Goal: Information Seeking & Learning: Learn about a topic

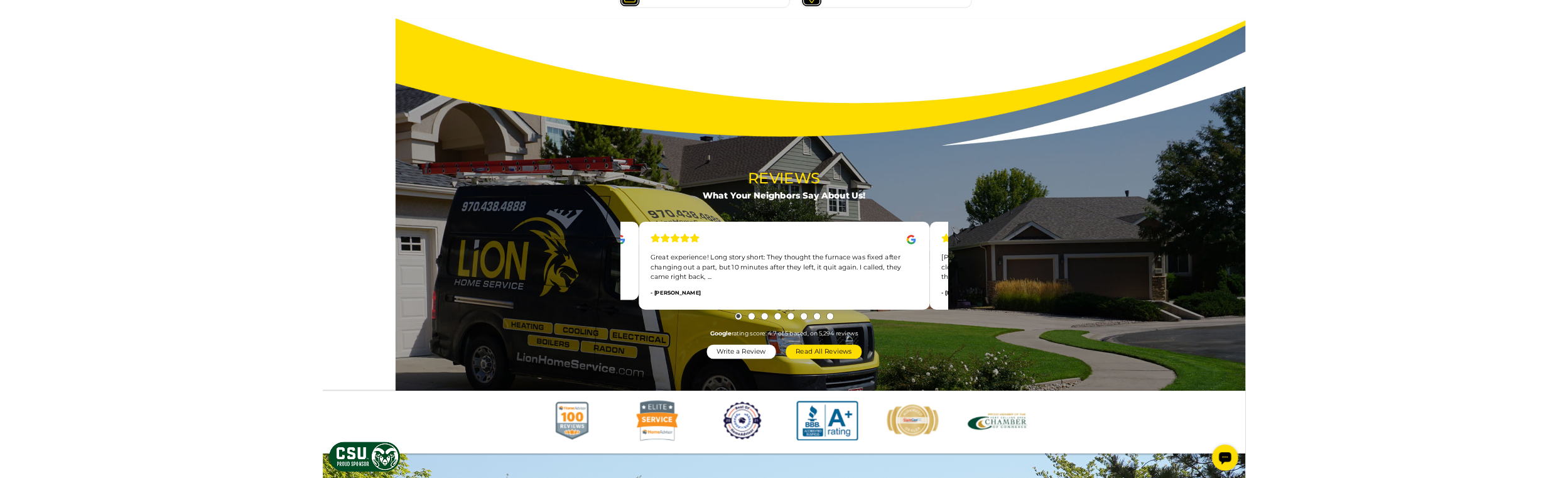
scroll to position [1382, 0]
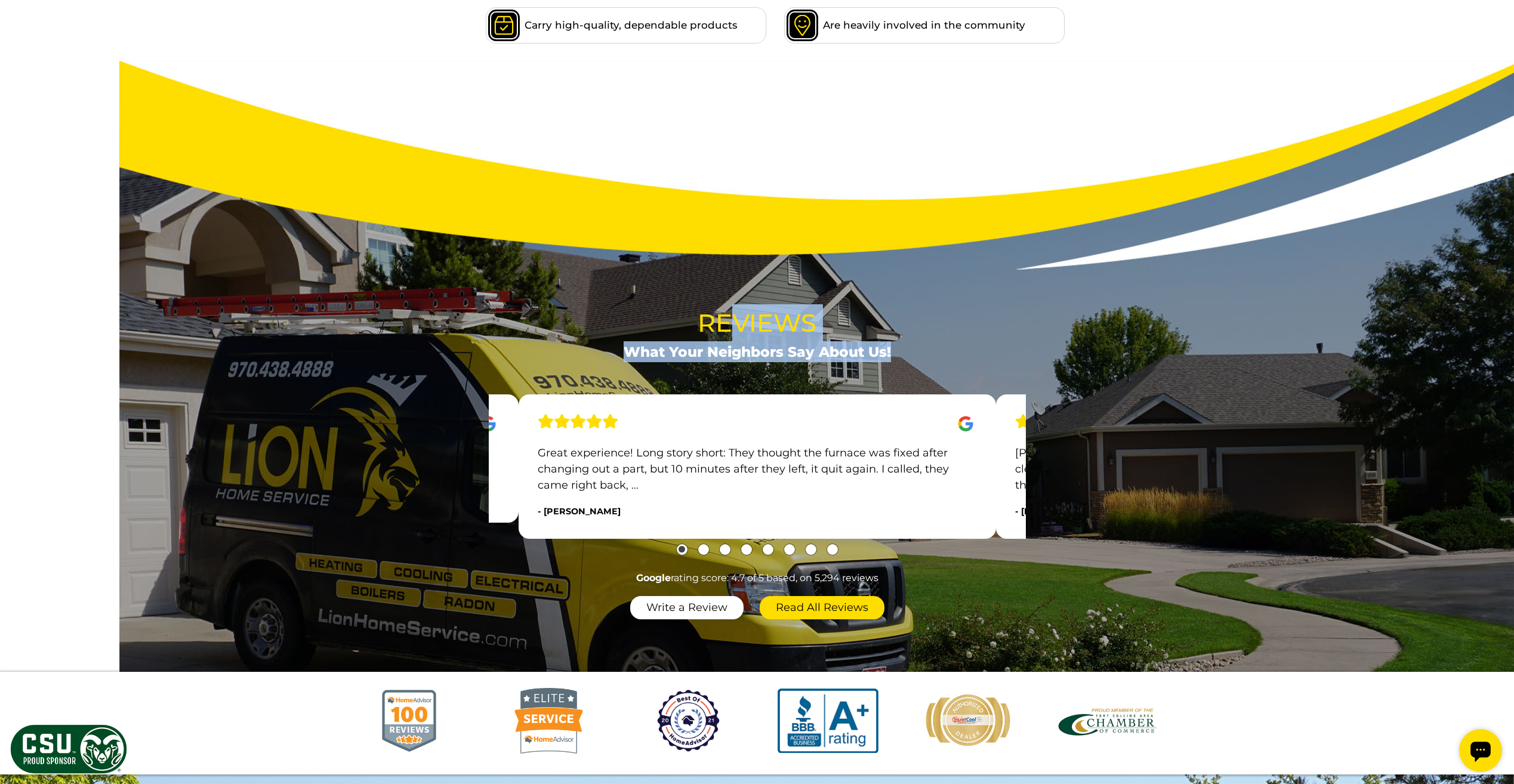
drag, startPoint x: 967, startPoint y: 279, endPoint x: 725, endPoint y: 266, distance: 242.3
click at [727, 266] on section "Reviews What Your Neighbors Say About Us! Ask for Blake! He was a lot more expe…" at bounding box center [757, 367] width 1514 height 611
click at [80, 268] on section "Reviews What Your Neighbors Say About Us! Ask for Blake! He was a lot more expe…" at bounding box center [757, 367] width 1514 height 611
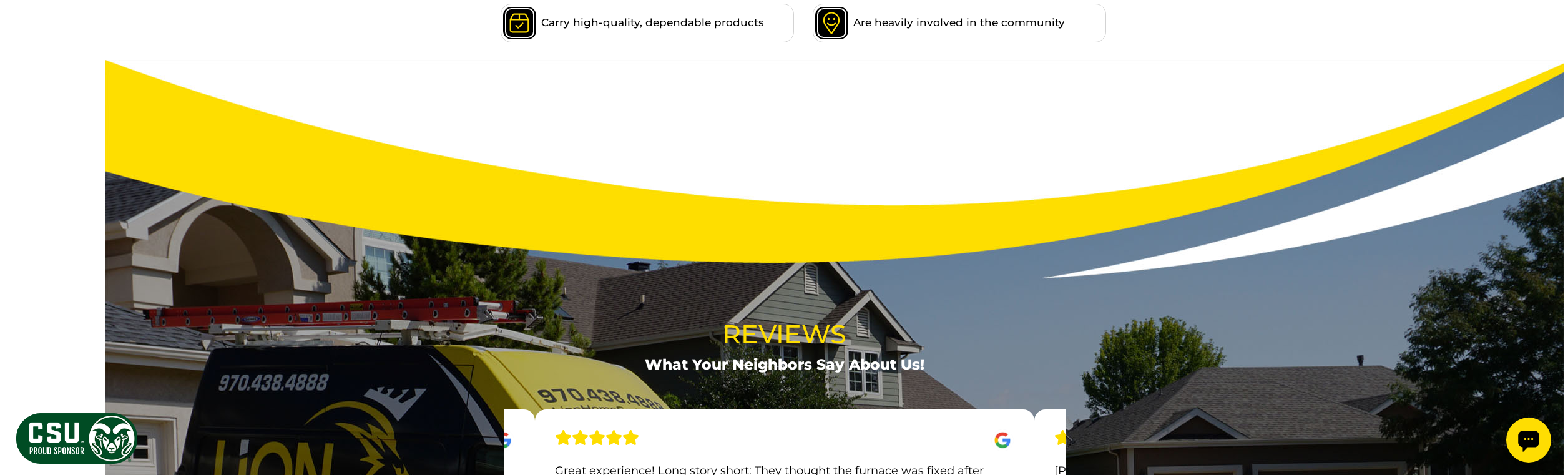
scroll to position [1375, 0]
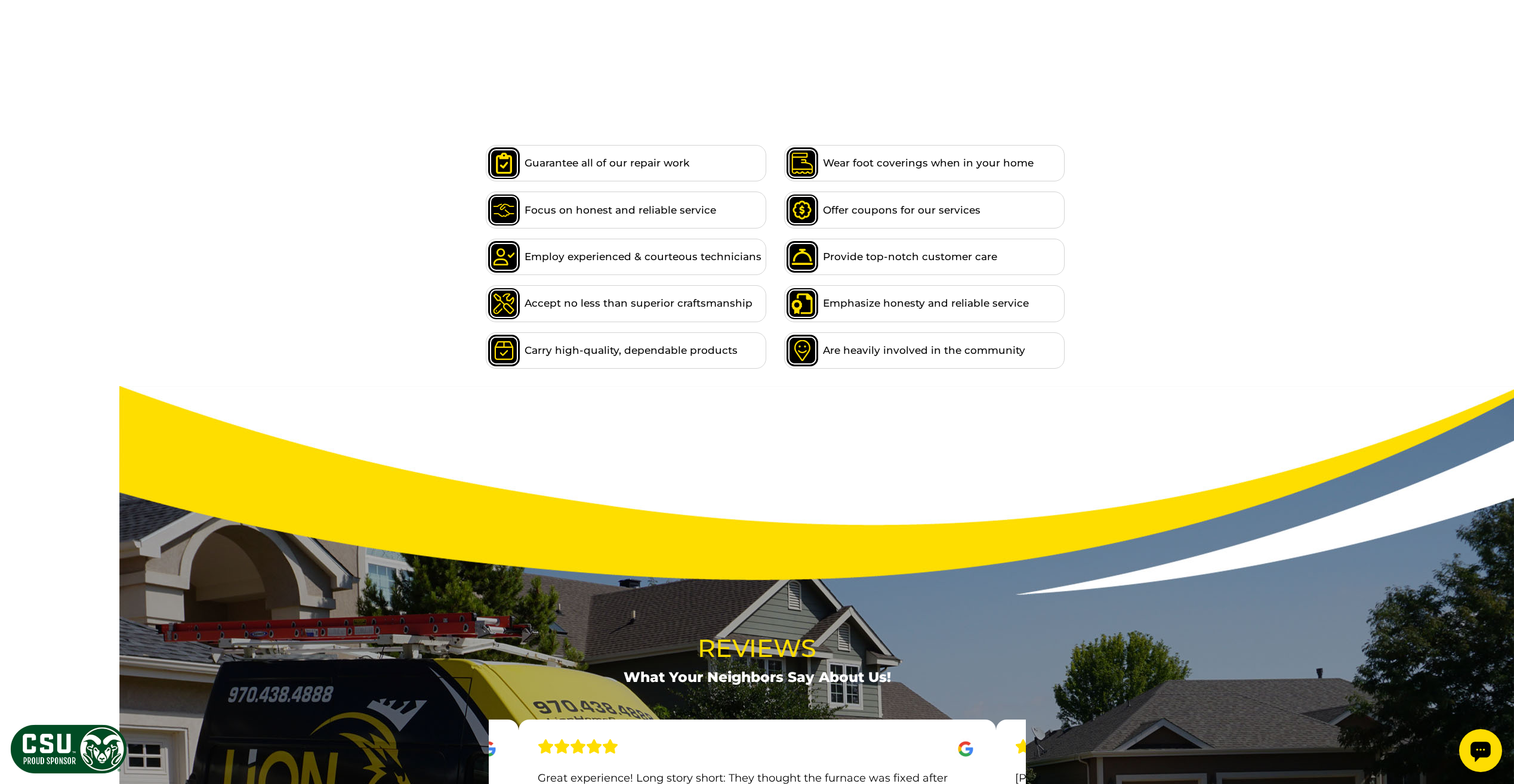
scroll to position [958, 0]
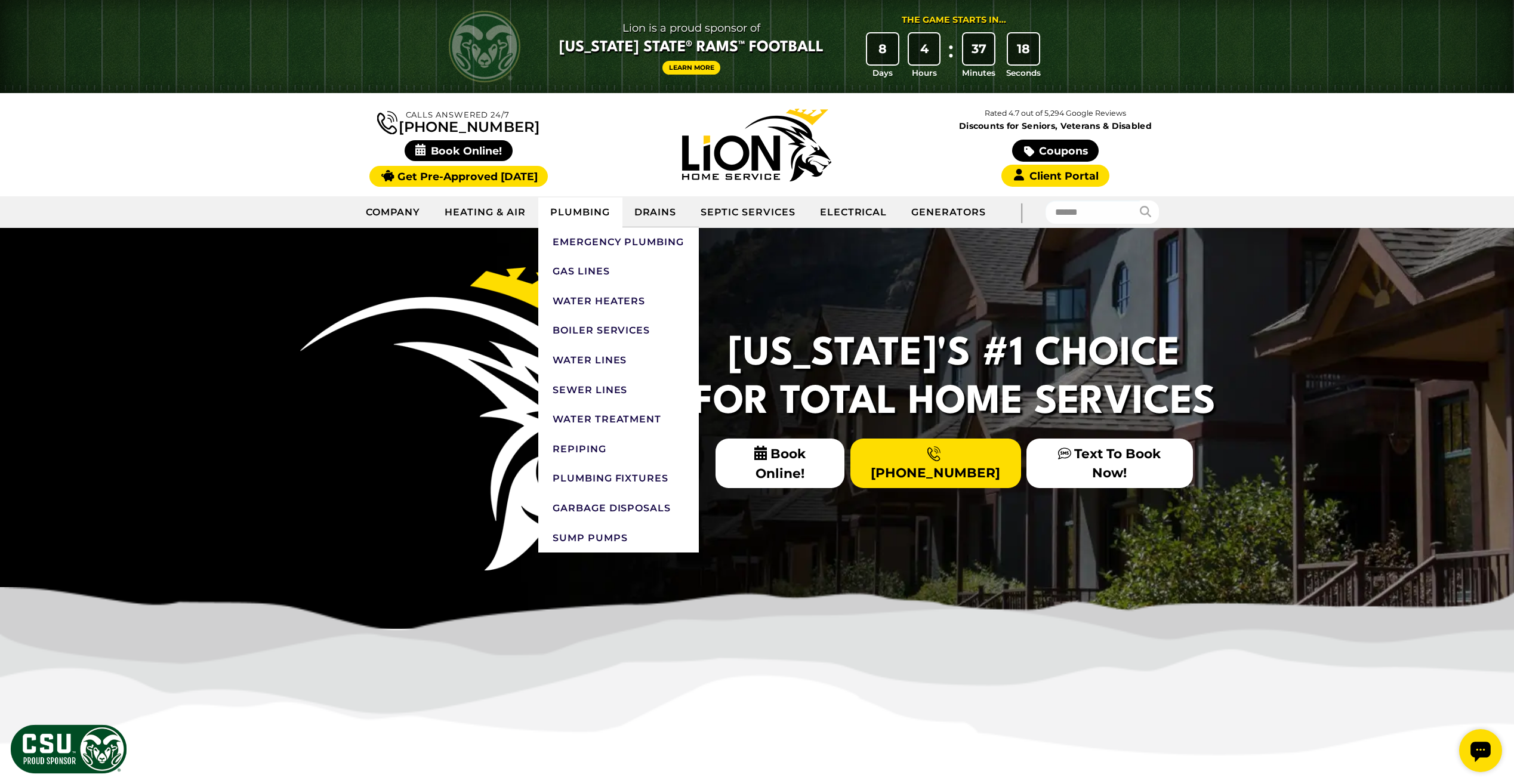
click at [564, 212] on link "Plumbing" at bounding box center [580, 212] width 84 height 30
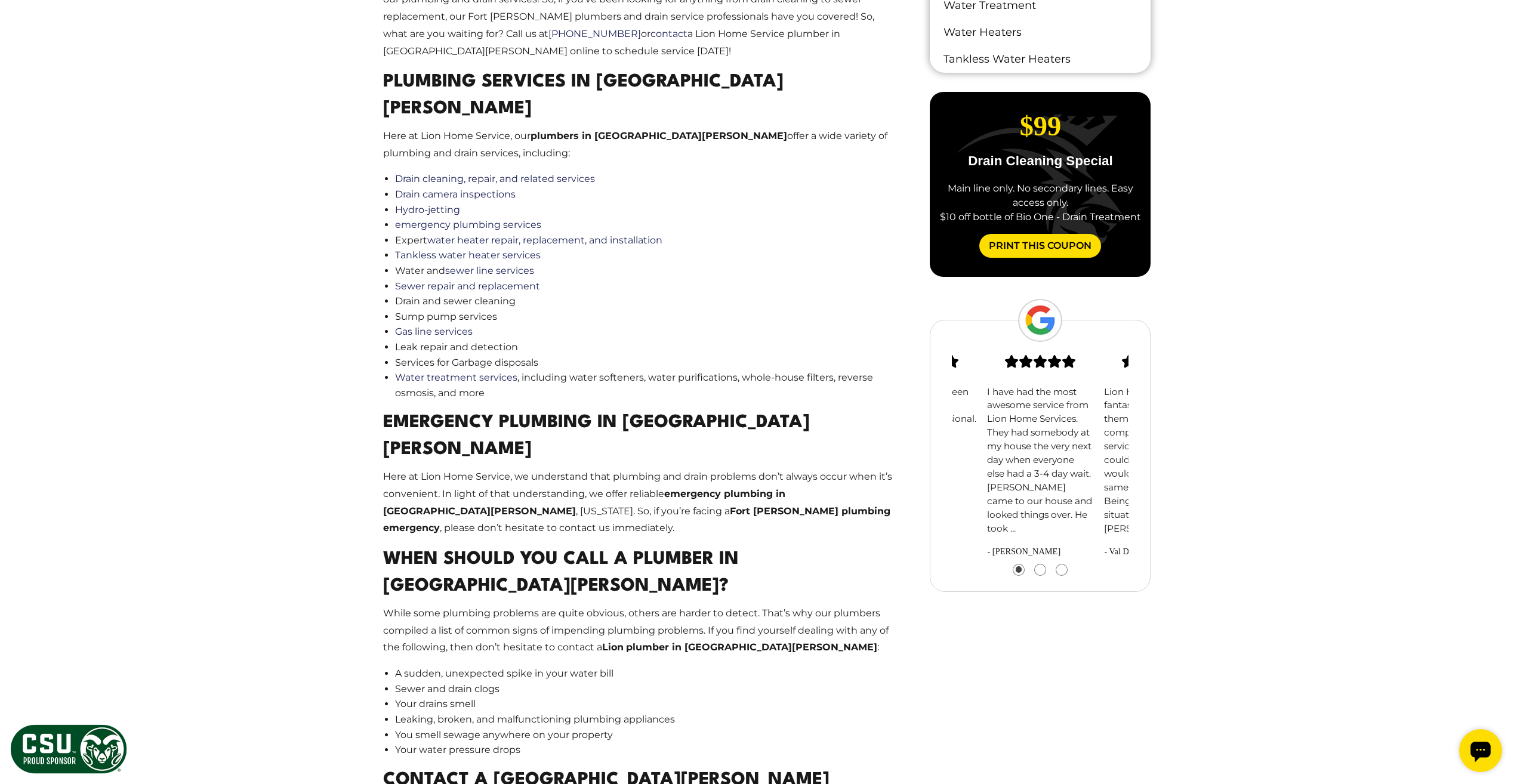
scroll to position [930, 0]
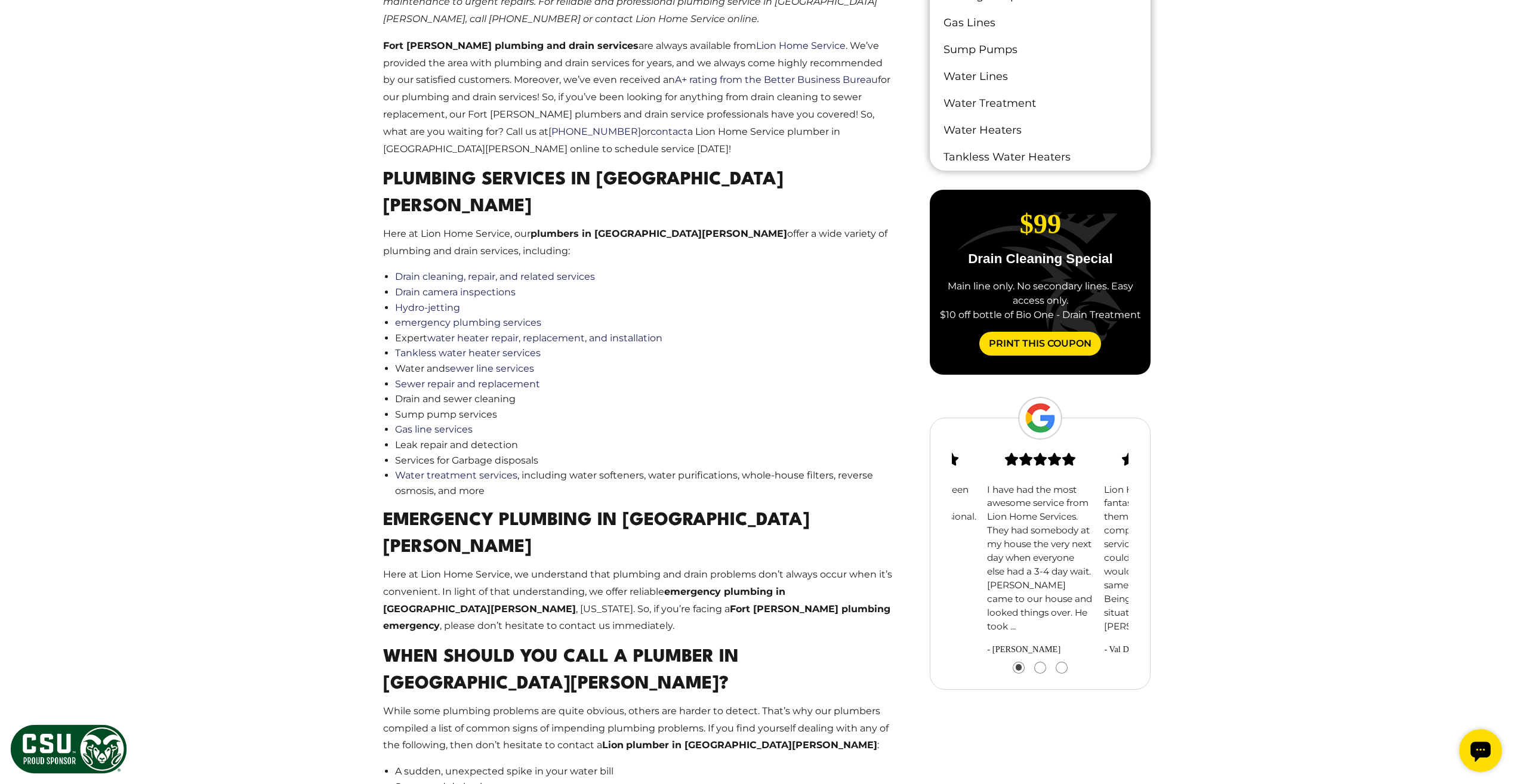
drag, startPoint x: 1024, startPoint y: 534, endPoint x: 918, endPoint y: 520, distance: 106.9
click at [932, 522] on section "Lion Home Service was fantastic. I had called them due to another company pushi…" at bounding box center [1040, 553] width 220 height 272
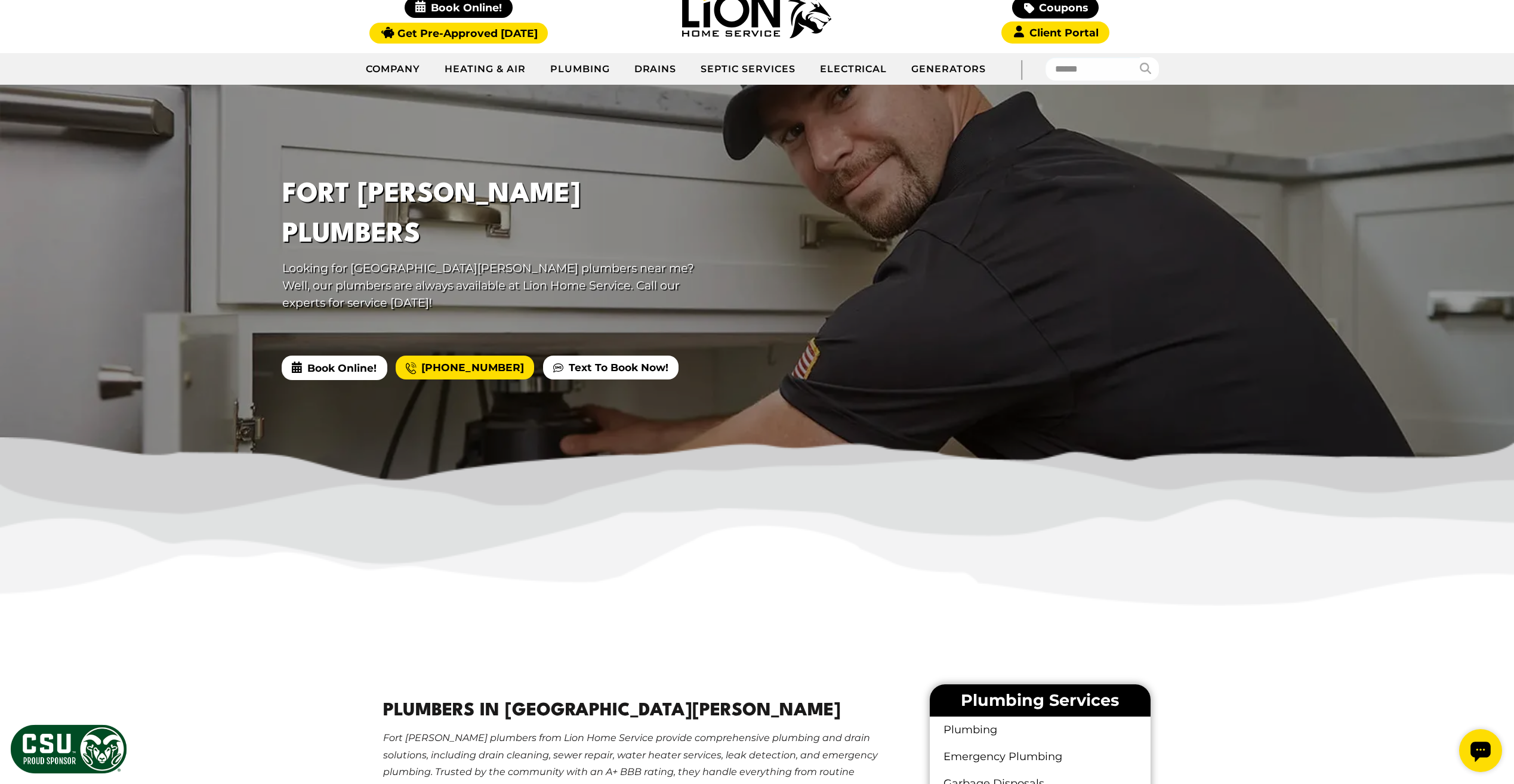
scroll to position [0, 0]
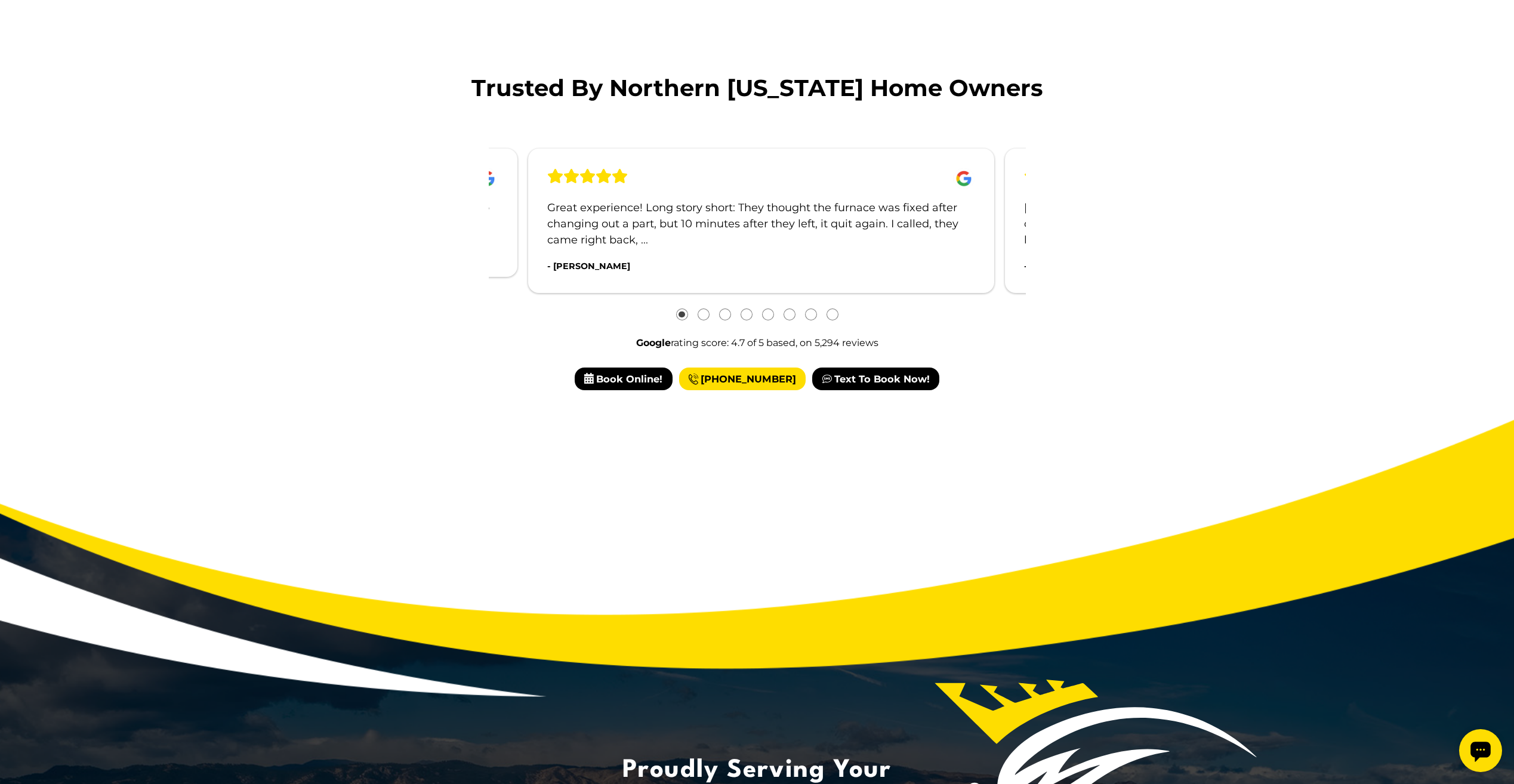
scroll to position [1705, 0]
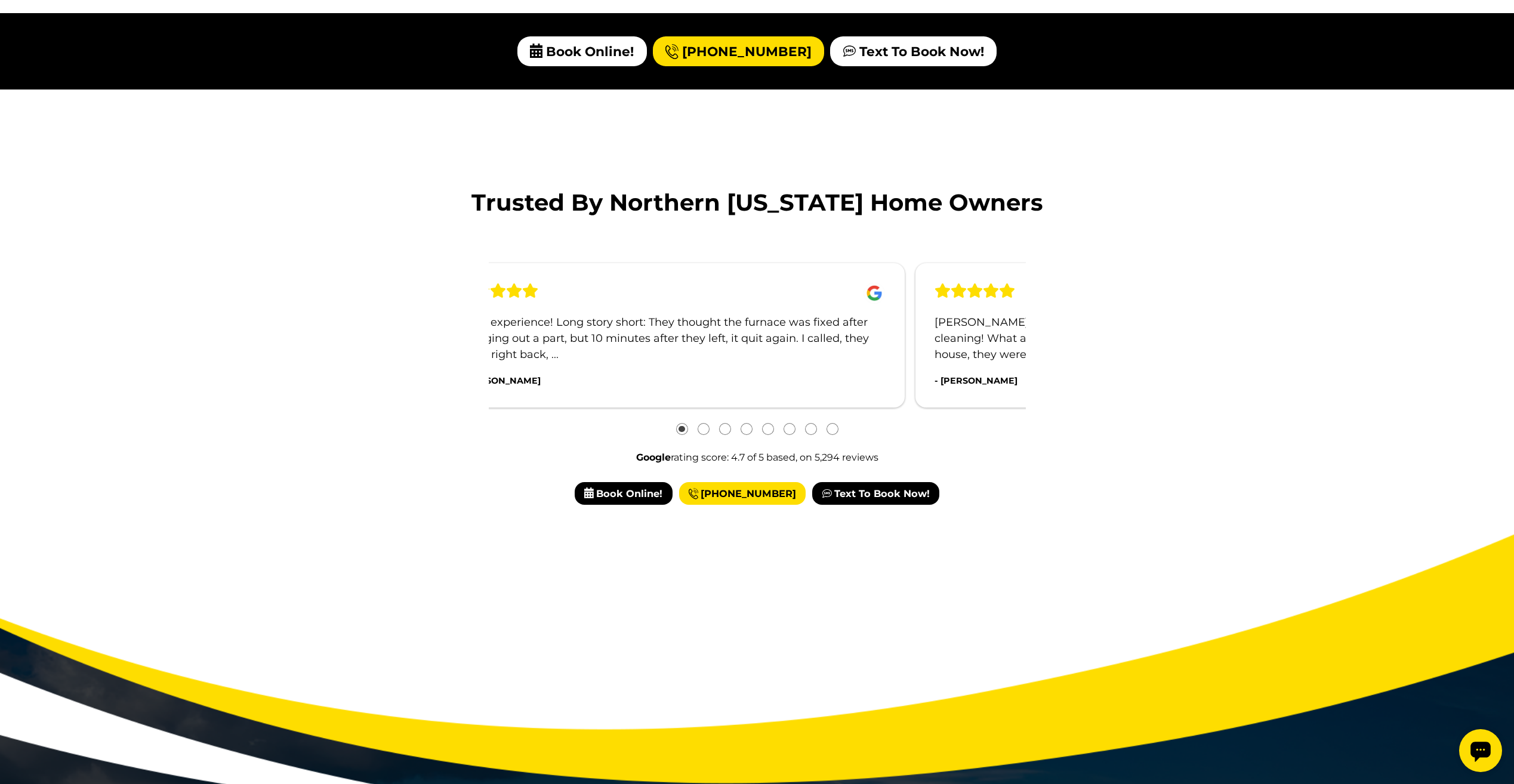
drag, startPoint x: 900, startPoint y: 310, endPoint x: 754, endPoint y: 314, distance: 146.1
click at [779, 312] on div "Great experience! Long story short: They thought the furnace was fixed after ch…" at bounding box center [671, 335] width 466 height 145
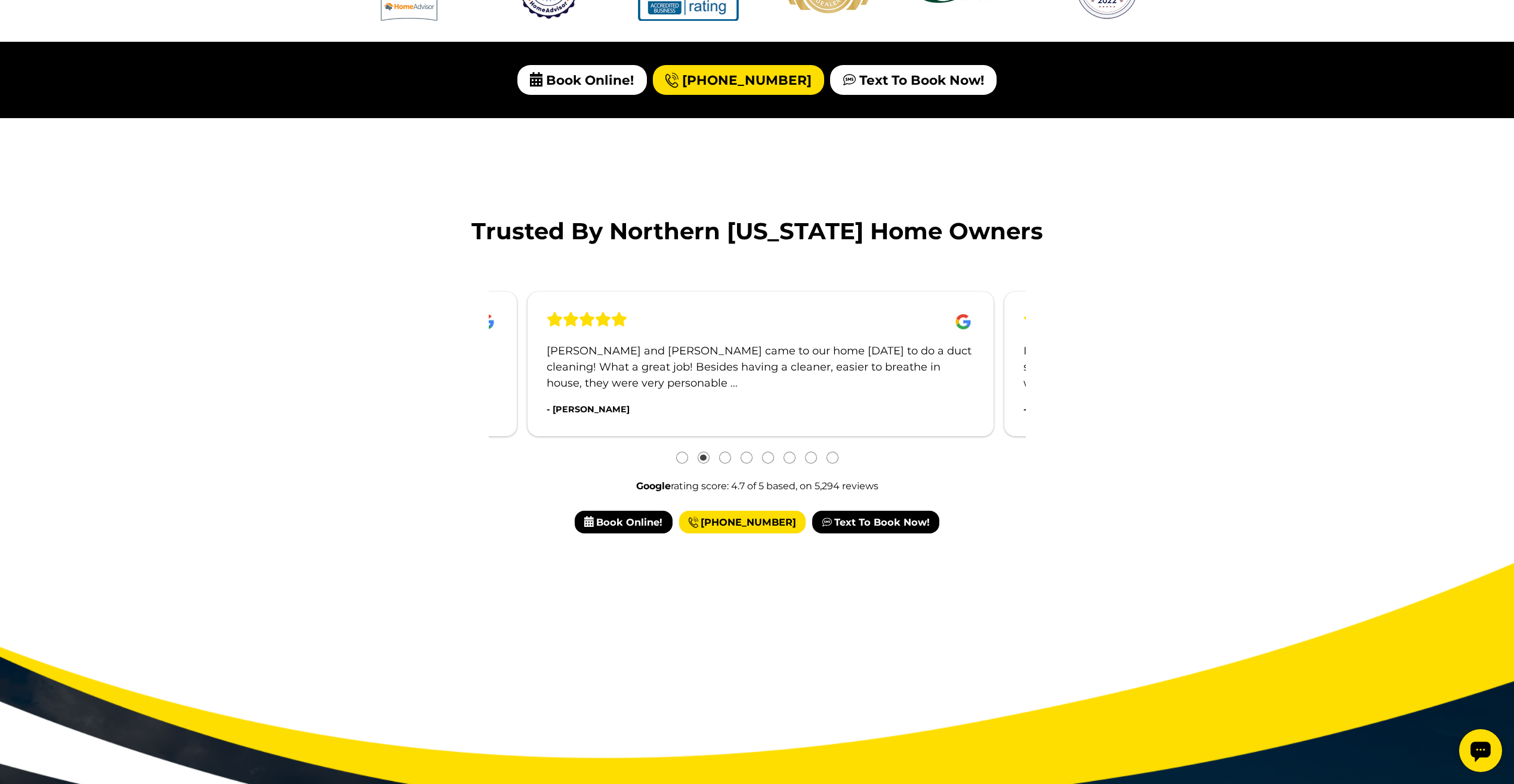
scroll to position [1586, 0]
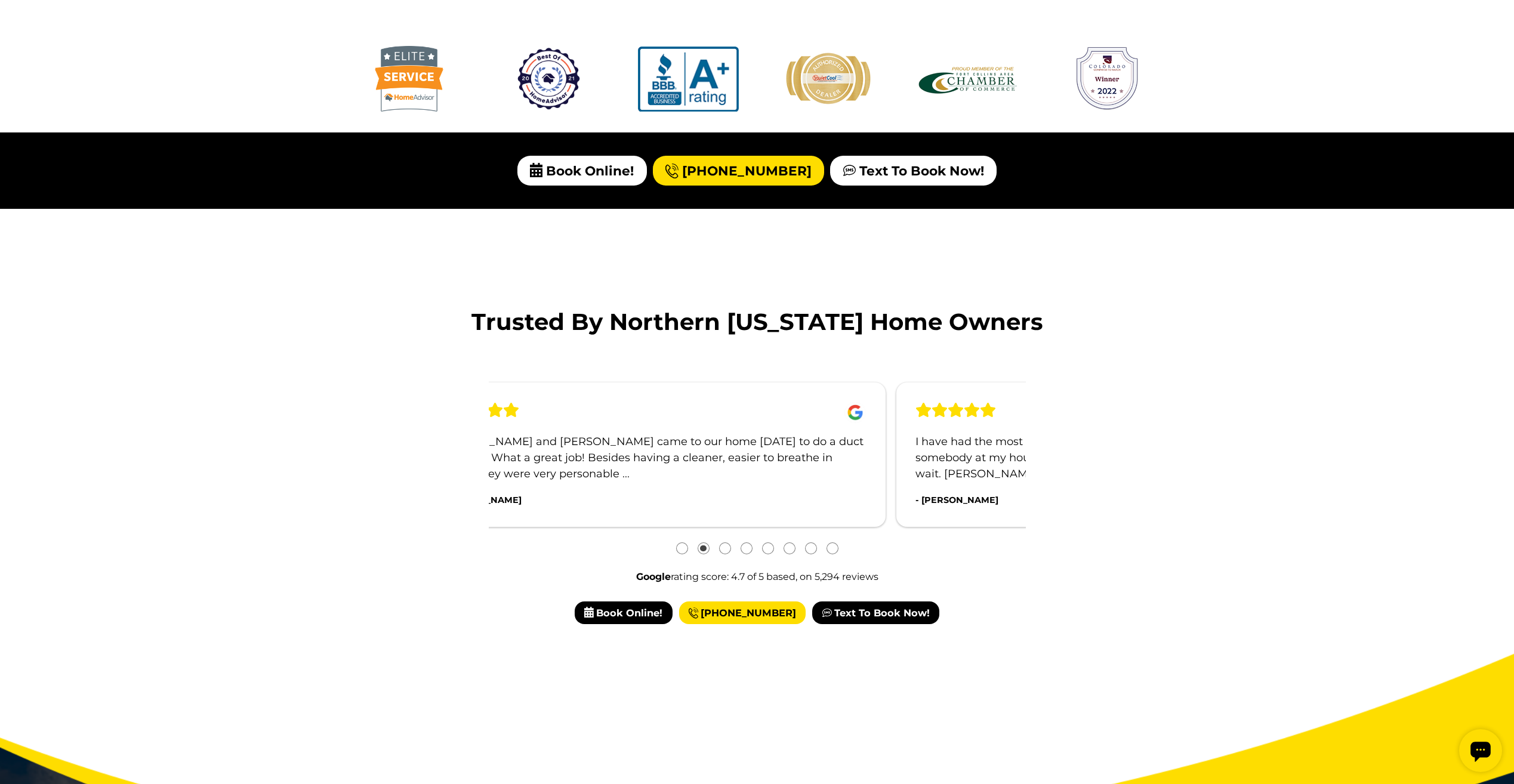
drag, startPoint x: 879, startPoint y: 405, endPoint x: 815, endPoint y: 405, distance: 64.0
click at [868, 405] on div "Kyle and JD came to our home today to do a duct cleaning! What a great job! Bes…" at bounding box center [652, 455] width 466 height 145
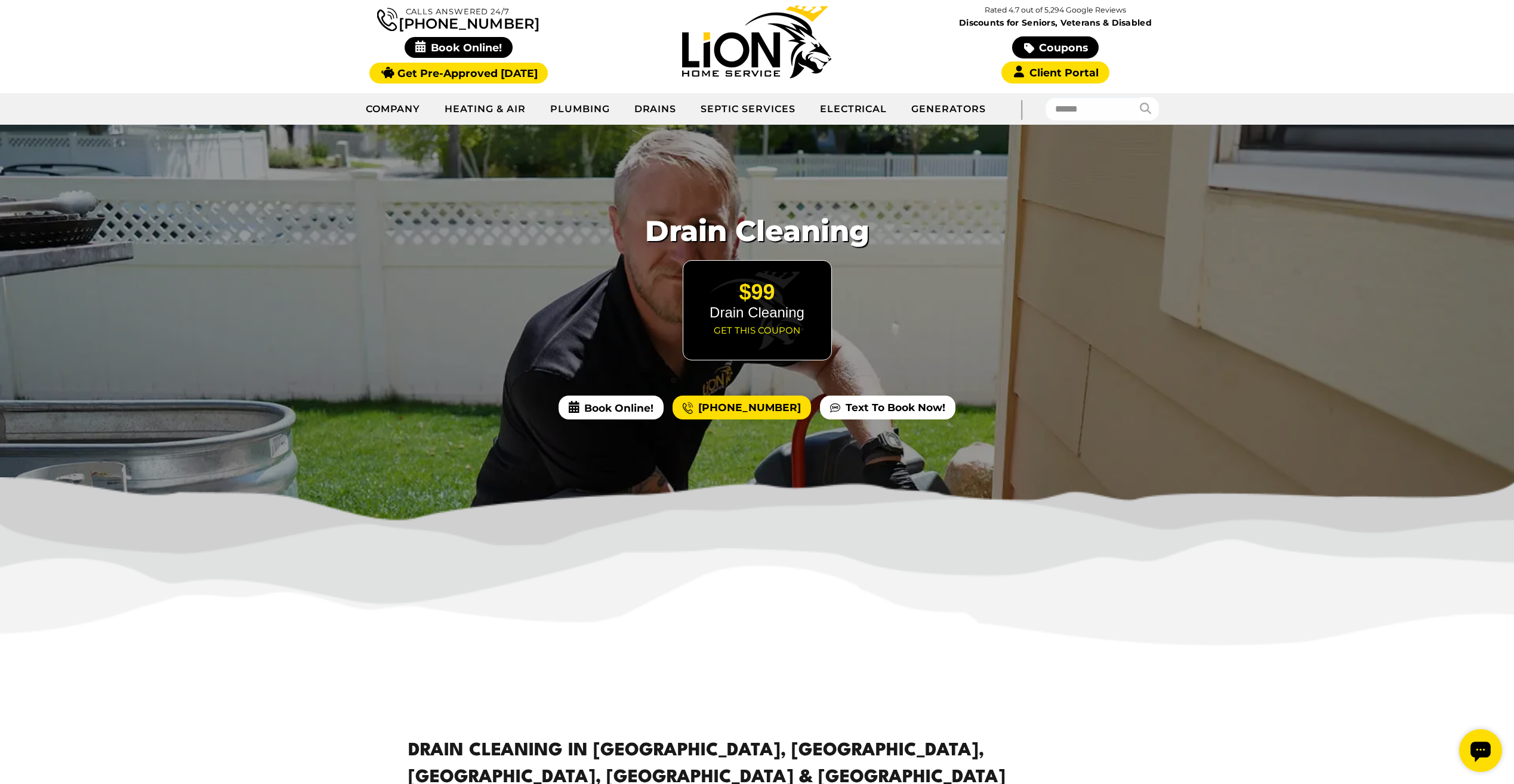
scroll to position [0, 0]
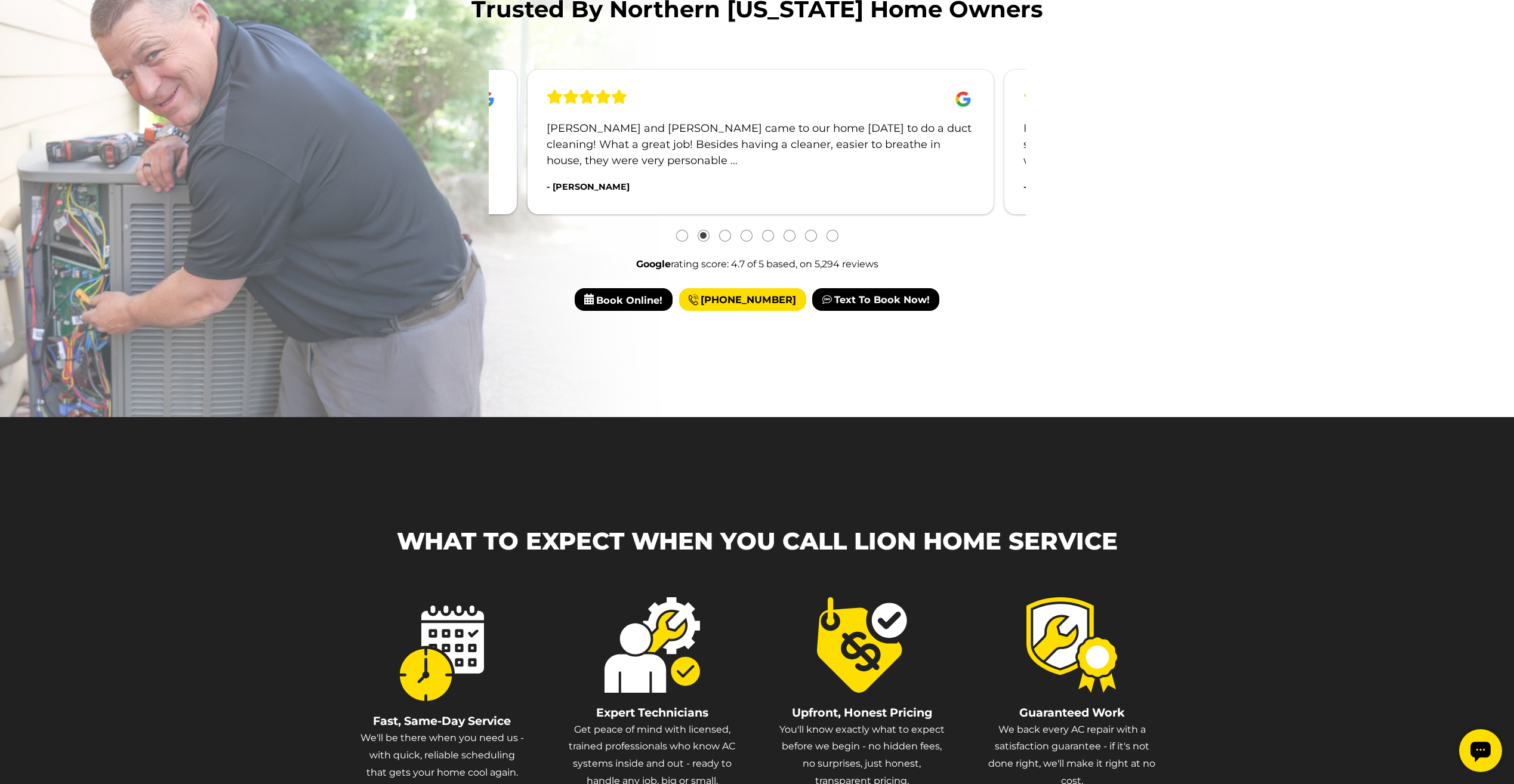
scroll to position [1554, 0]
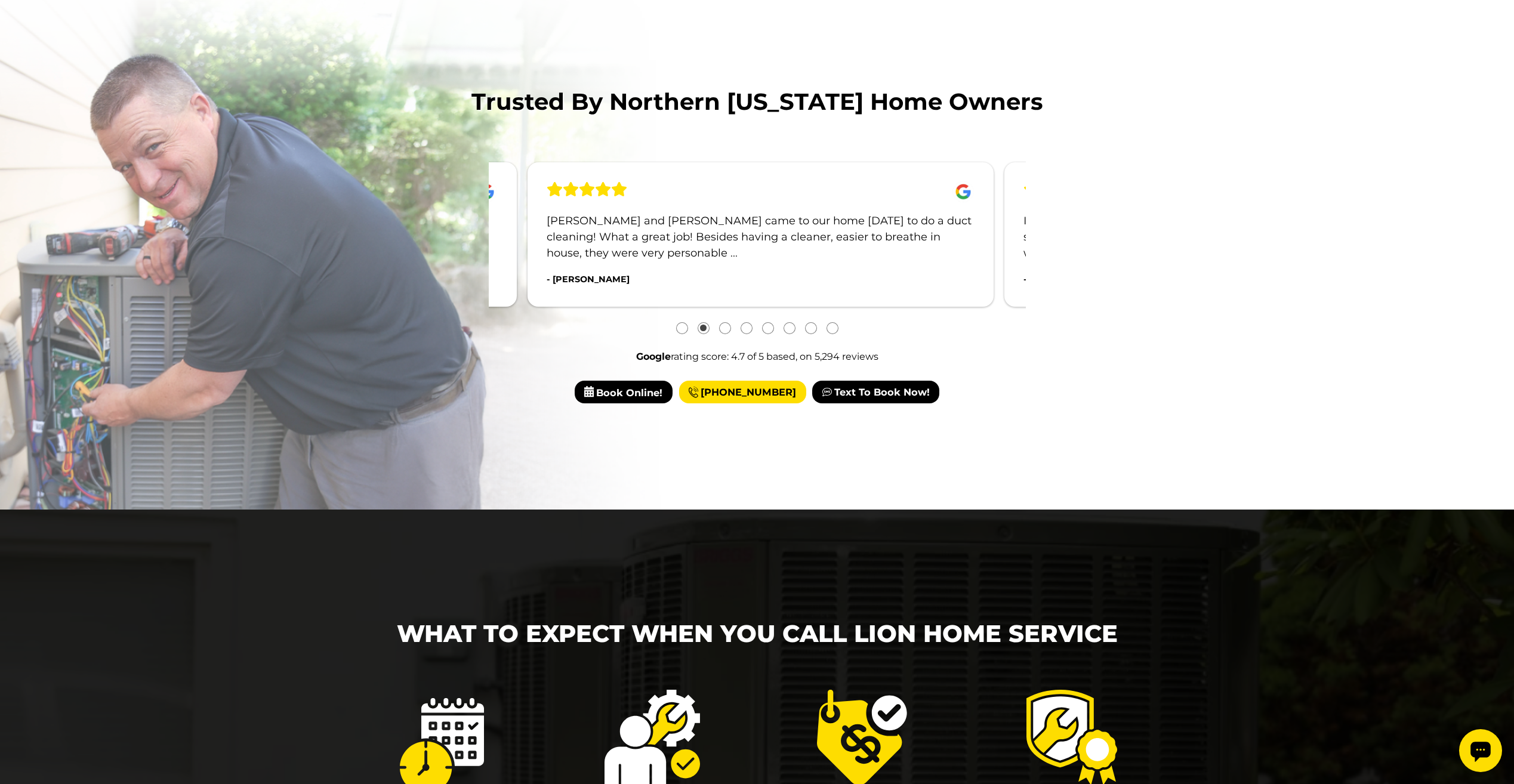
drag, startPoint x: 901, startPoint y: 232, endPoint x: 633, endPoint y: 230, distance: 268.0
click at [668, 230] on div "[PERSON_NAME] and [PERSON_NAME] came to our home [DATE] to do a duct cleaning! …" at bounding box center [760, 235] width 466 height 145
click at [785, 213] on p "I have had the most awesome service from Lion Home Services. They had somebody …" at bounding box center [760, 237] width 428 height 48
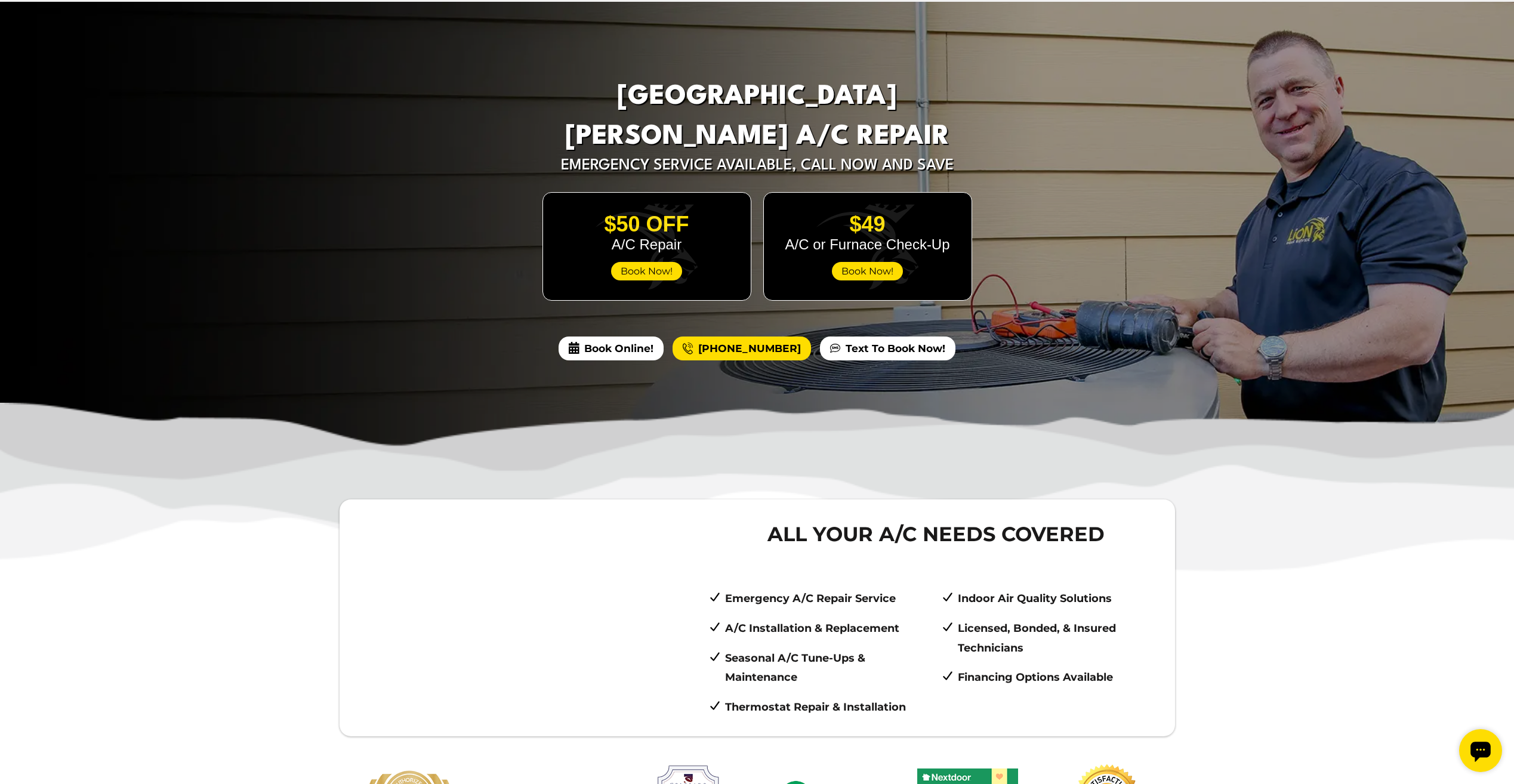
scroll to position [0, 0]
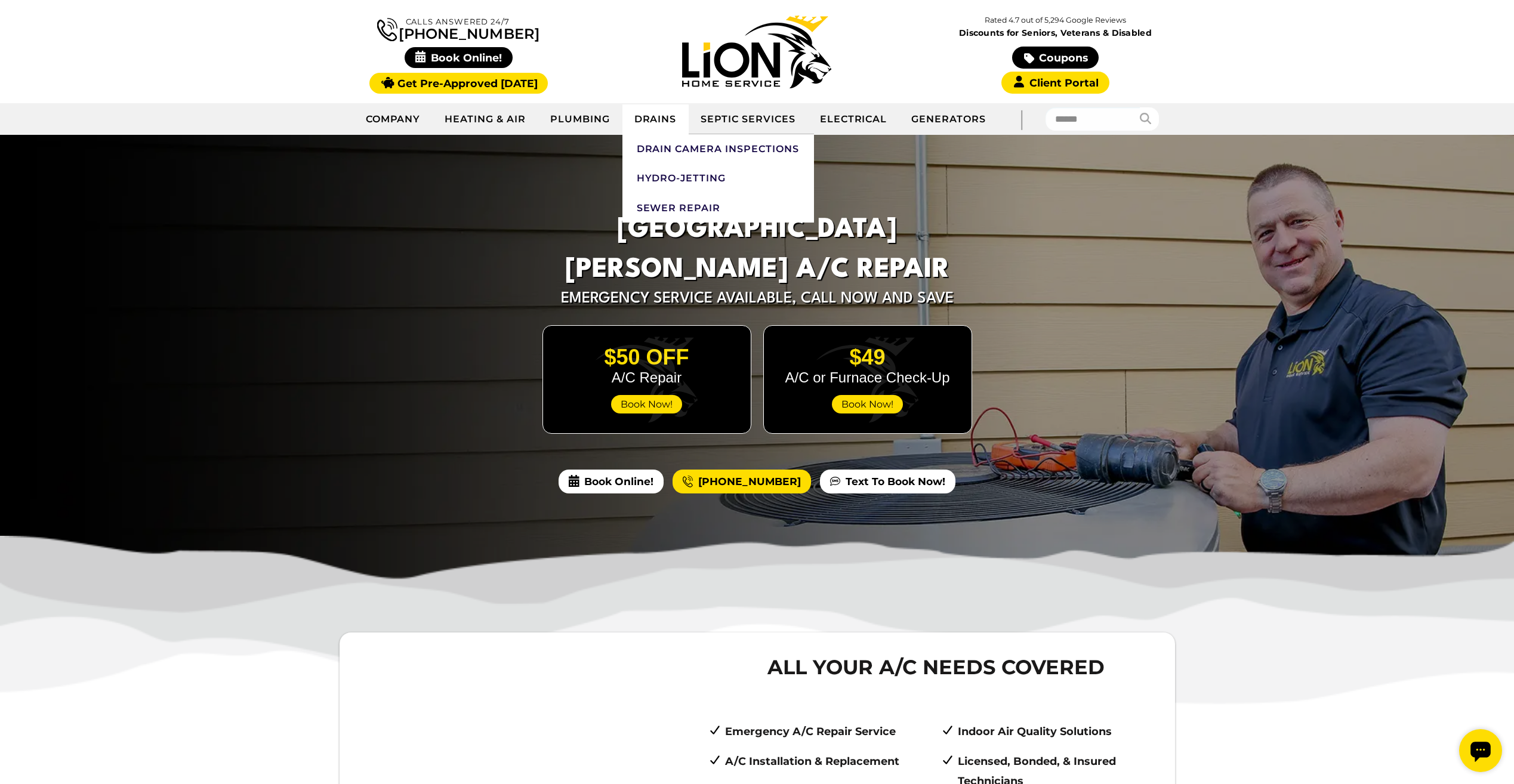
click at [647, 126] on link "Drains" at bounding box center [655, 119] width 67 height 30
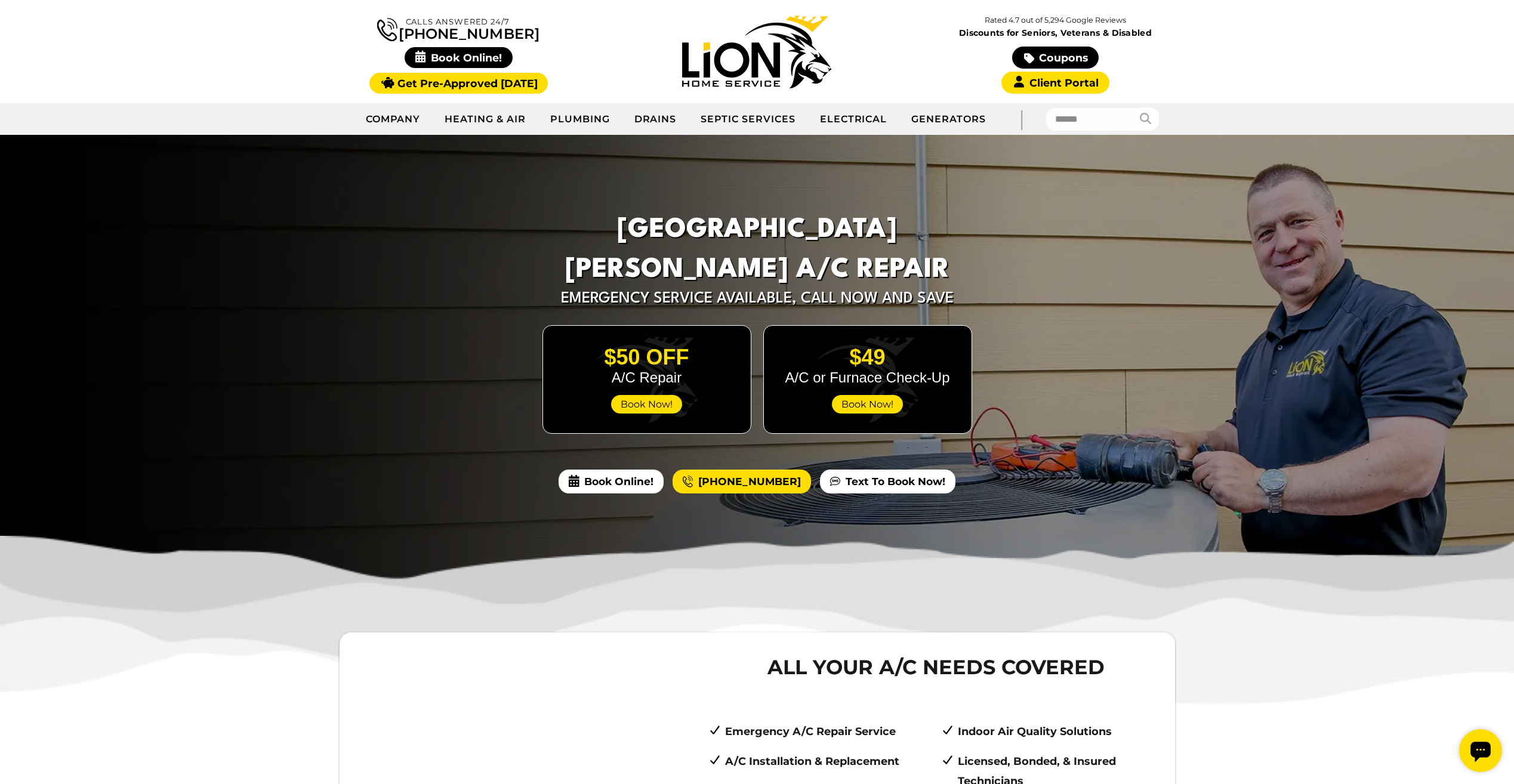
click at [743, 69] on img at bounding box center [756, 52] width 149 height 73
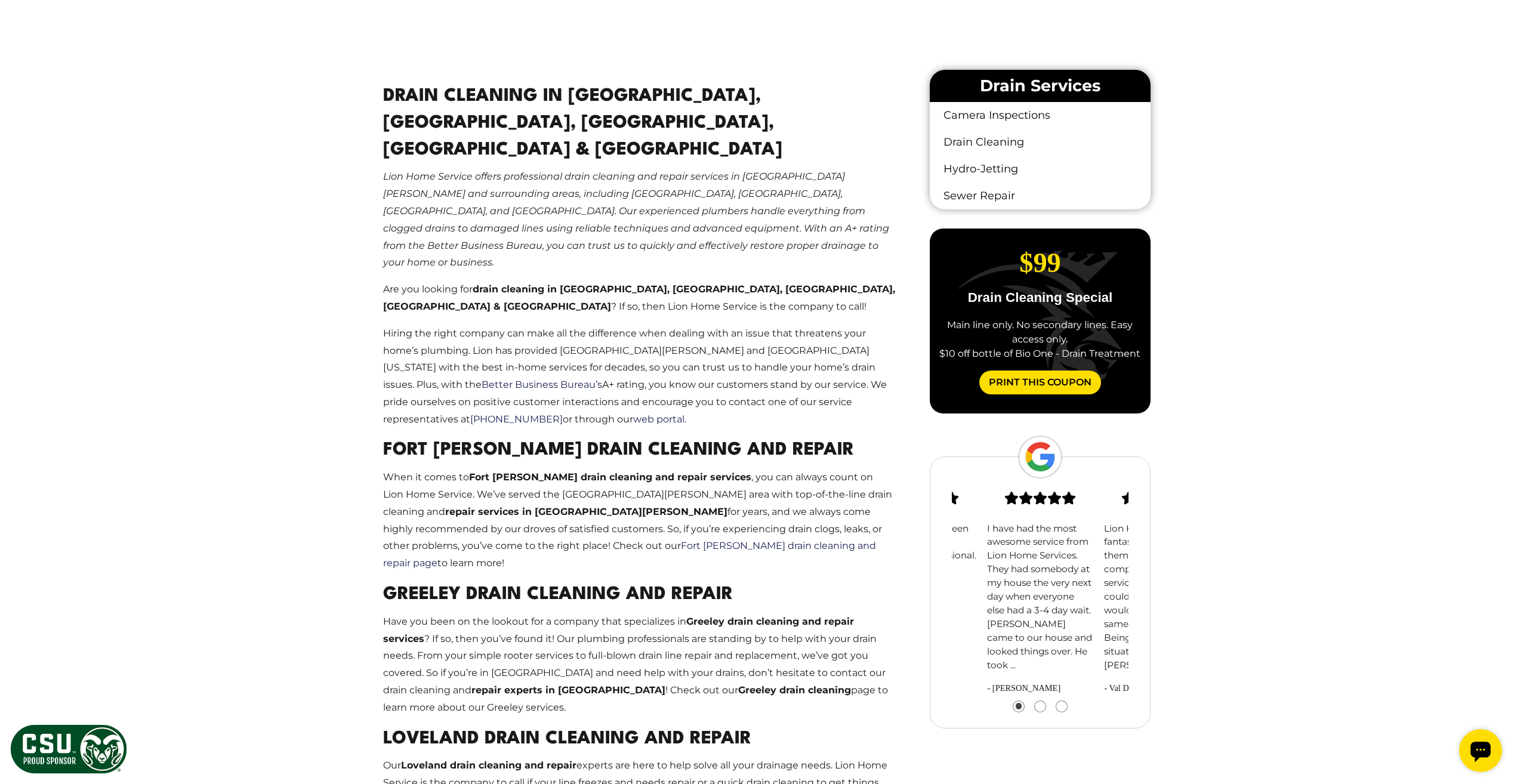
scroll to position [753, 0]
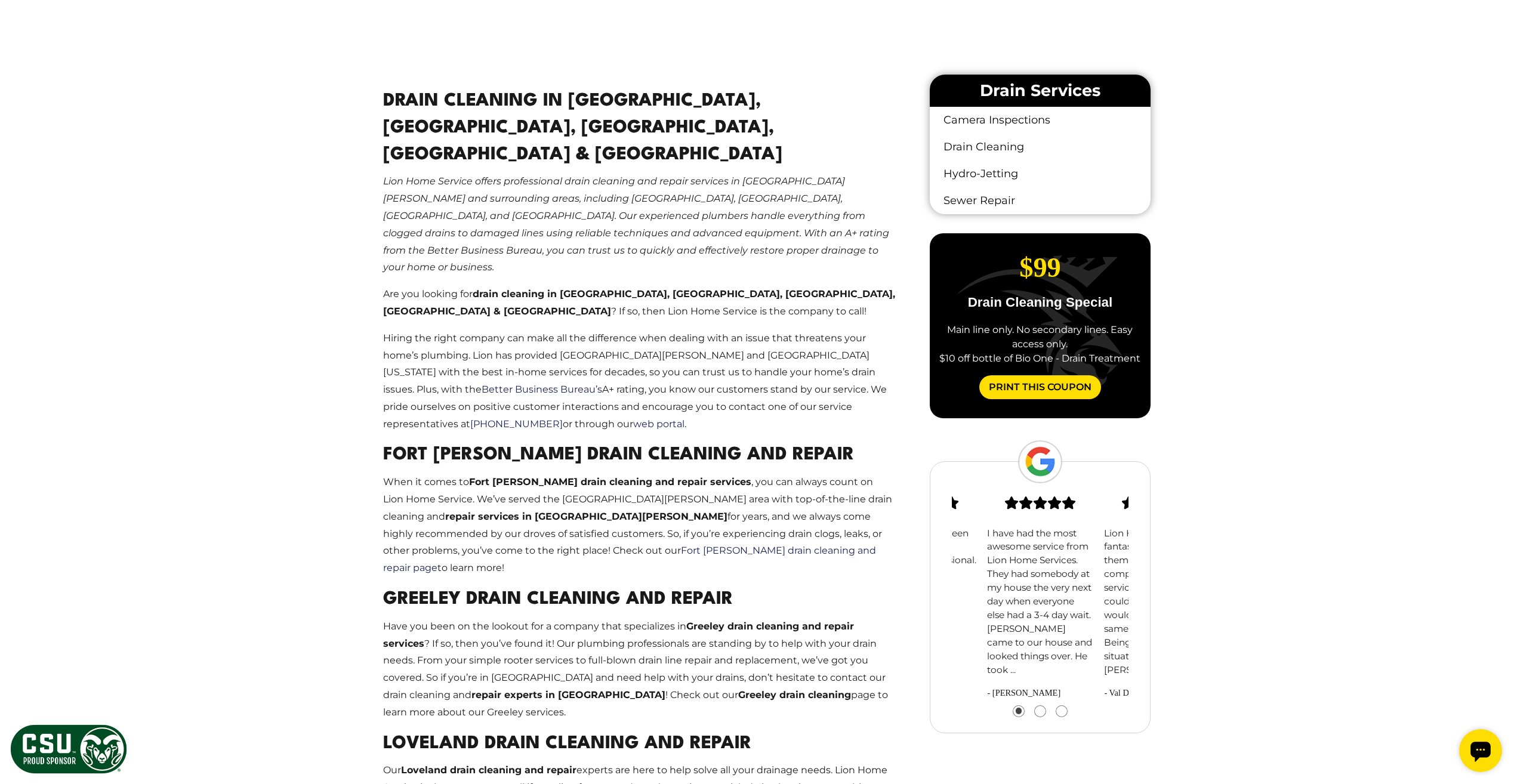
drag, startPoint x: 1061, startPoint y: 551, endPoint x: 1018, endPoint y: 549, distance: 43.0
click at [1021, 549] on p "I have had the most awesome service from Lion Home Services. They had somebody …" at bounding box center [1040, 602] width 106 height 151
drag, startPoint x: 999, startPoint y: 625, endPoint x: 963, endPoint y: 620, distance: 36.3
click at [987, 622] on p "Lion Home Service was fantastic. I had called them due to another company pushi…" at bounding box center [1040, 602] width 106 height 151
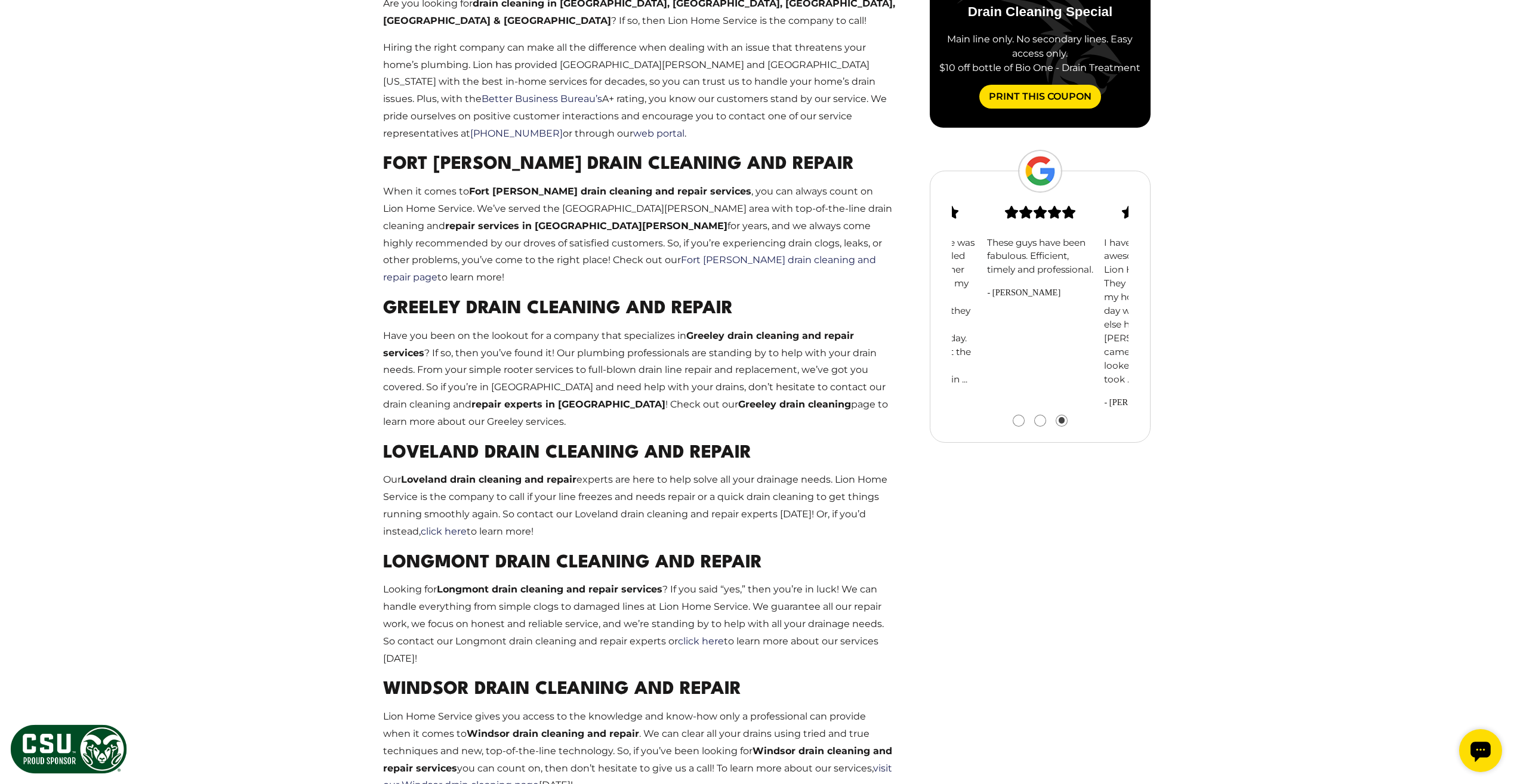
scroll to position [1052, 0]
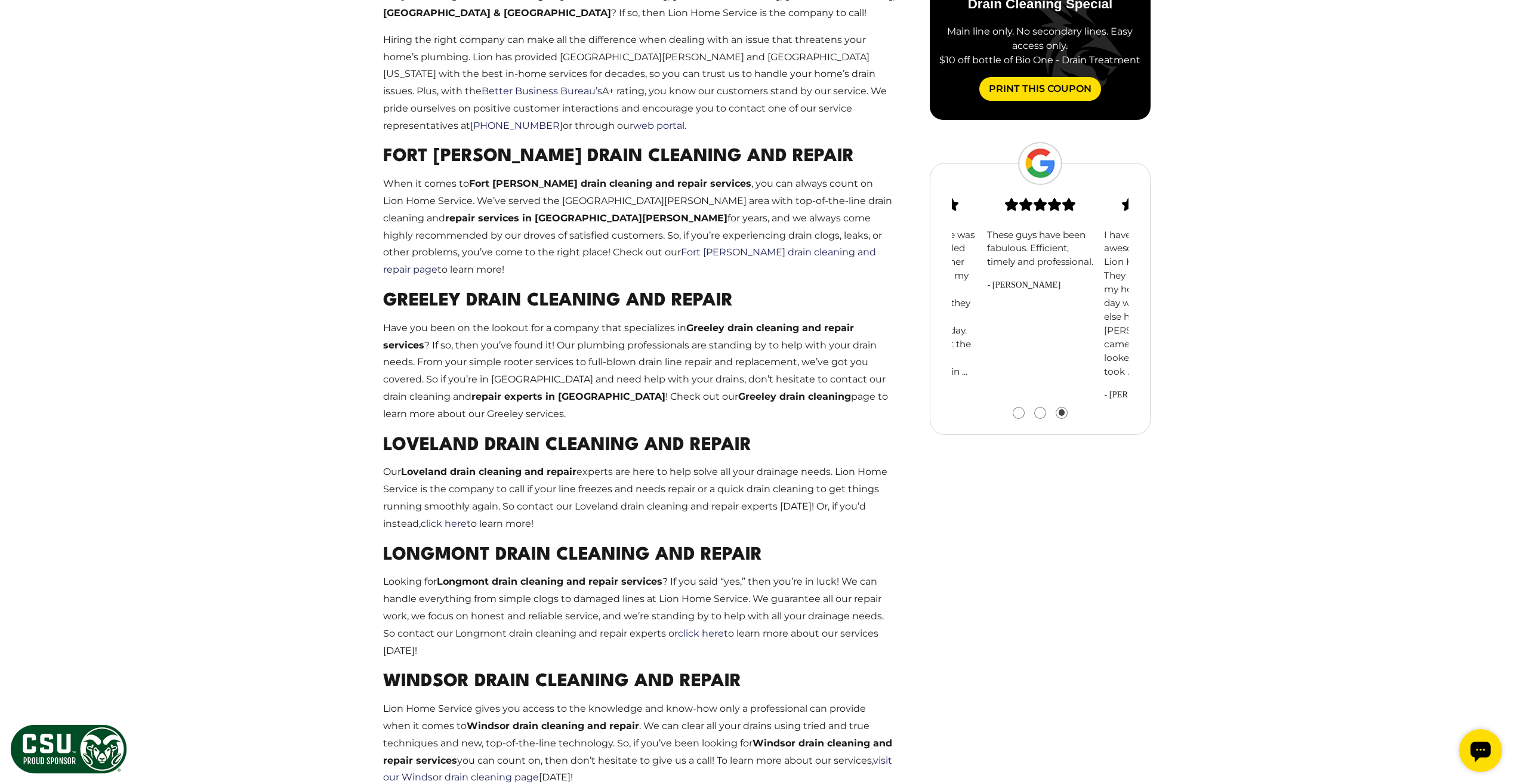
click at [1011, 257] on p "These guys have been fabulous. Efficient, timely and professional." at bounding box center [1040, 249] width 106 height 41
click at [1091, 362] on p "I have had the most awesome service from Lion Home Services. They had somebody …" at bounding box center [1040, 304] width 106 height 151
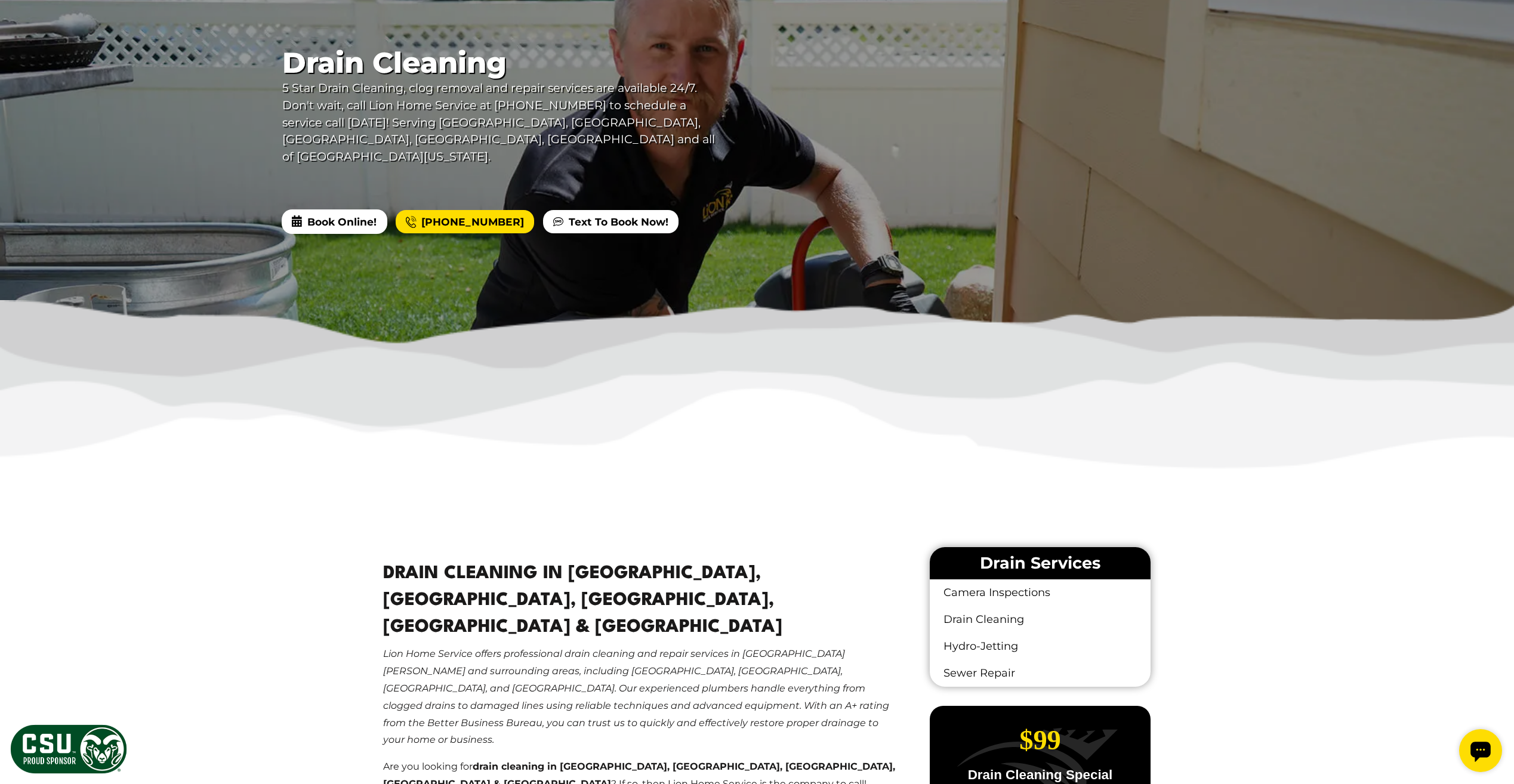
scroll to position [276, 0]
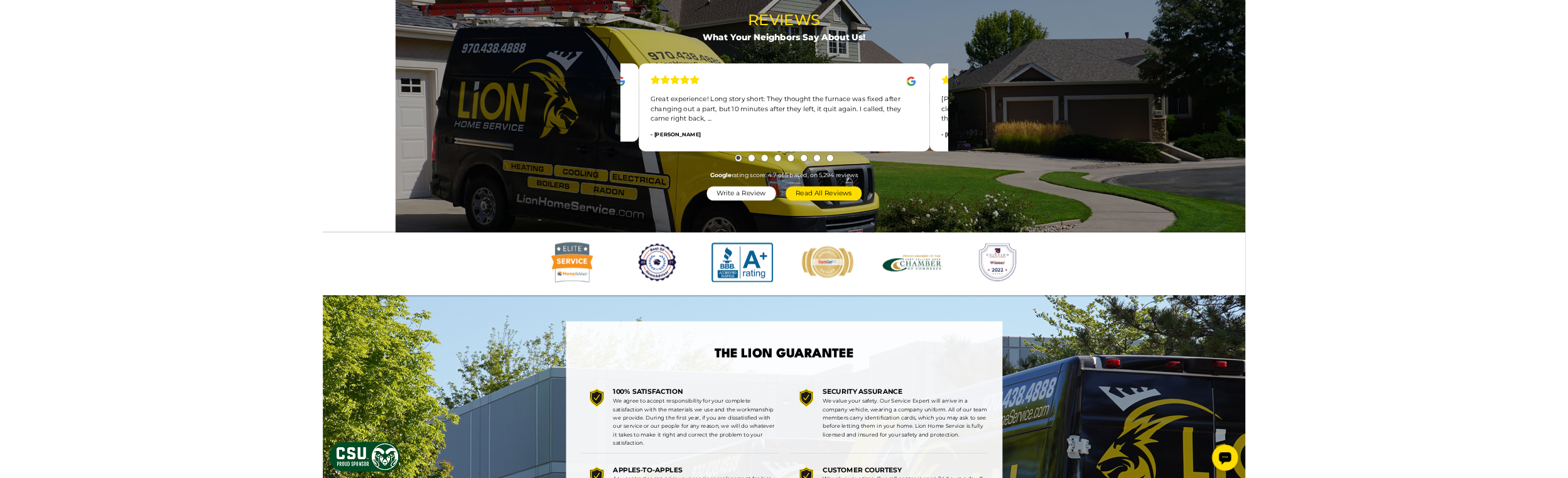
scroll to position [1319, 0]
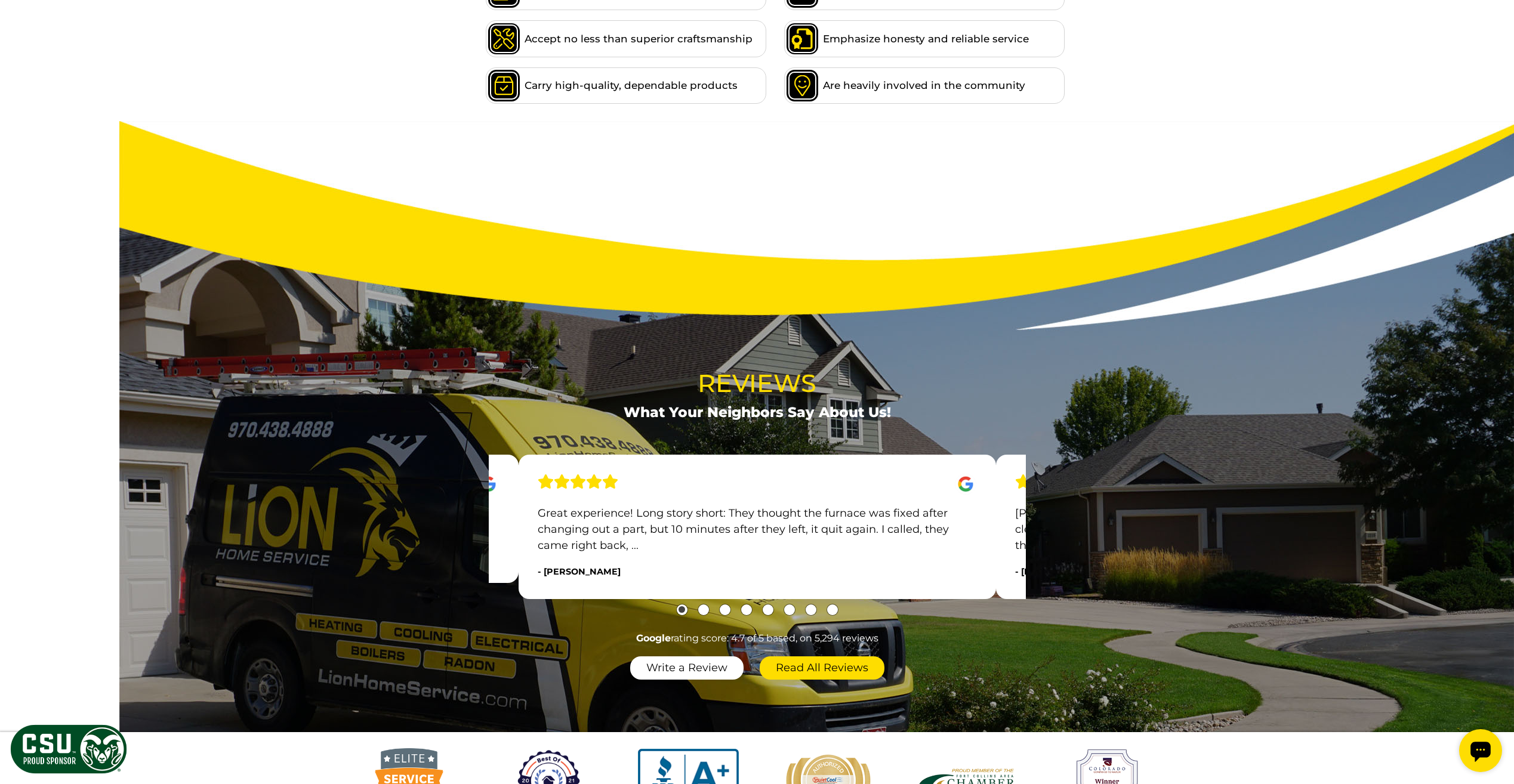
click at [130, 338] on section "Reviews What Your Neighbors Say About Us! Ask for Blake! He was a lot more expe…" at bounding box center [757, 427] width 1514 height 611
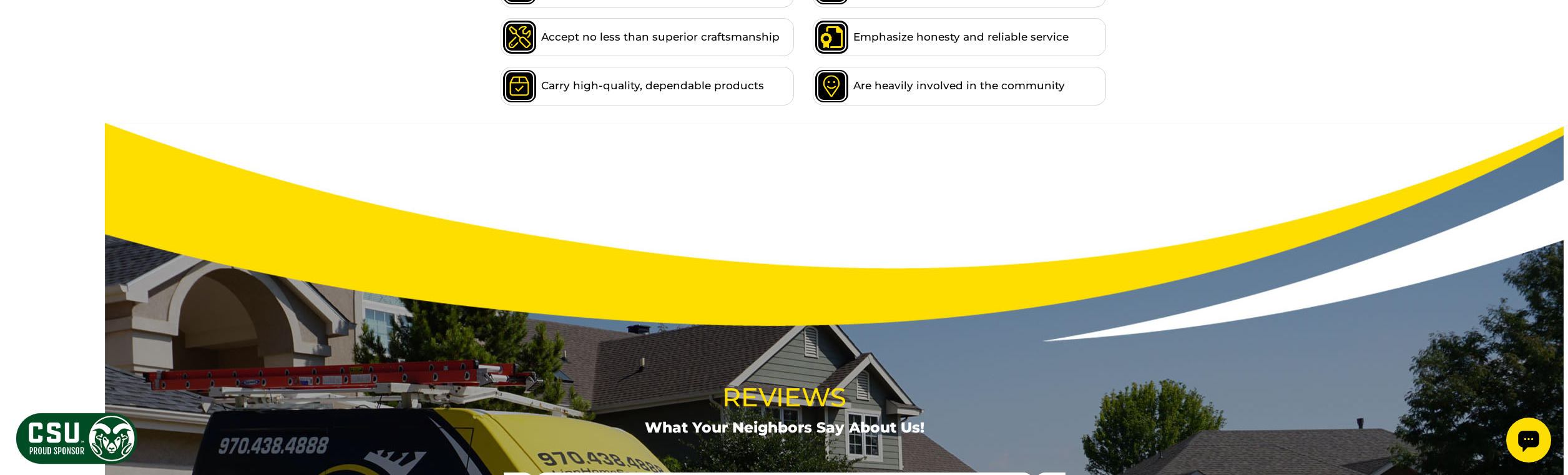
scroll to position [1312, 0]
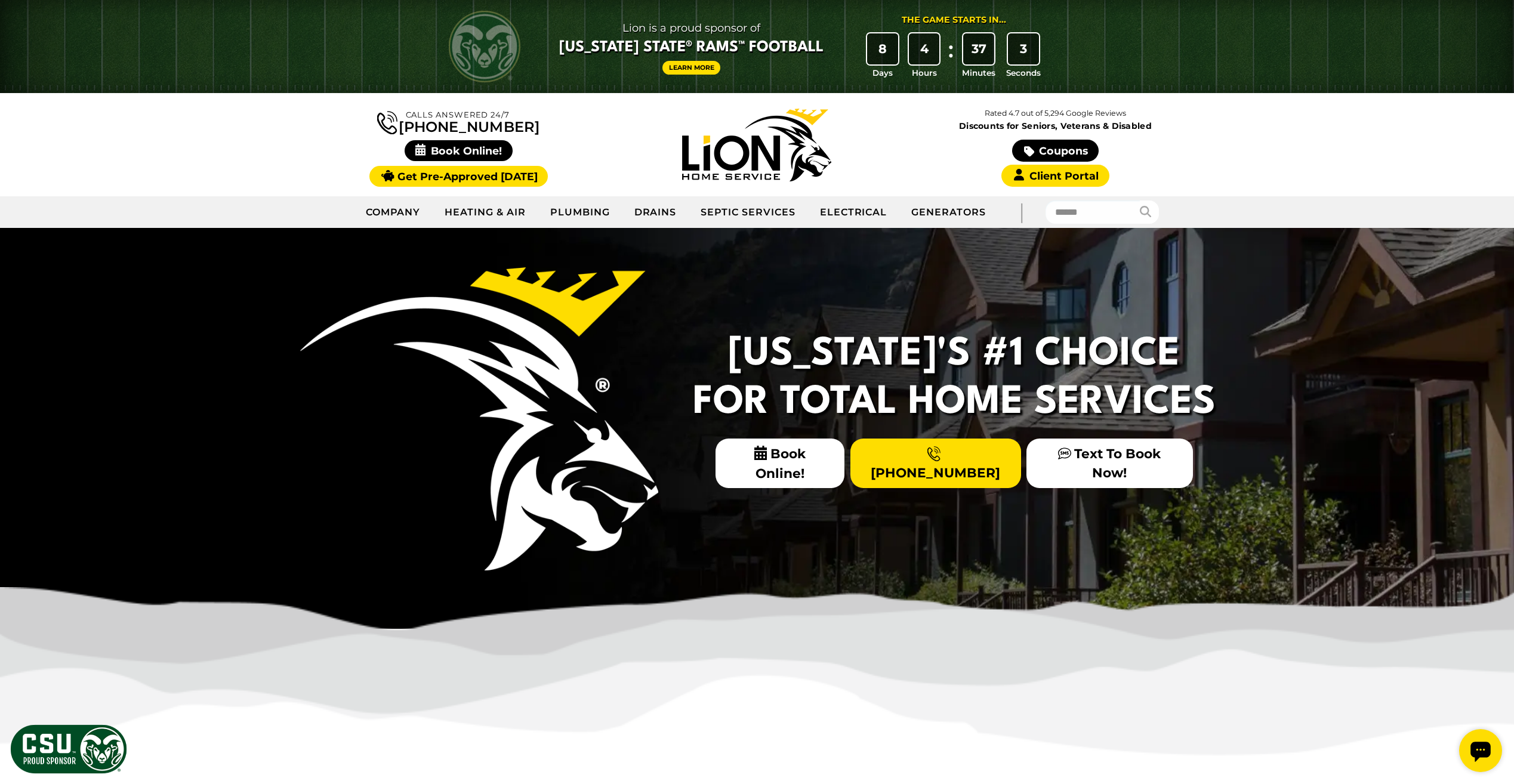
click at [208, 369] on div "[US_STATE]'s #1 Choice For Total Home Services Book Online! [PHONE_NUMBER] Text…" at bounding box center [757, 428] width 1514 height 401
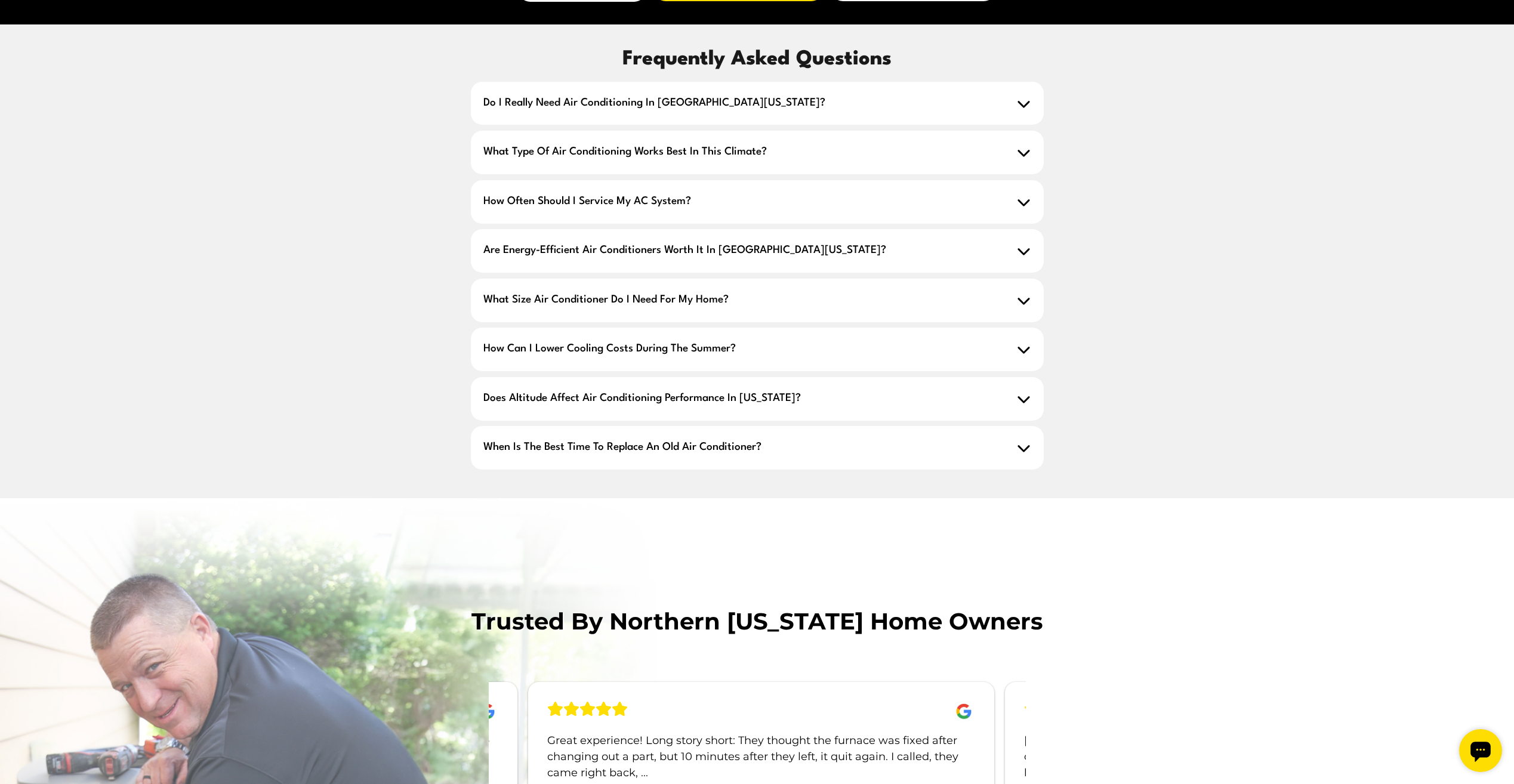
scroll to position [1312, 0]
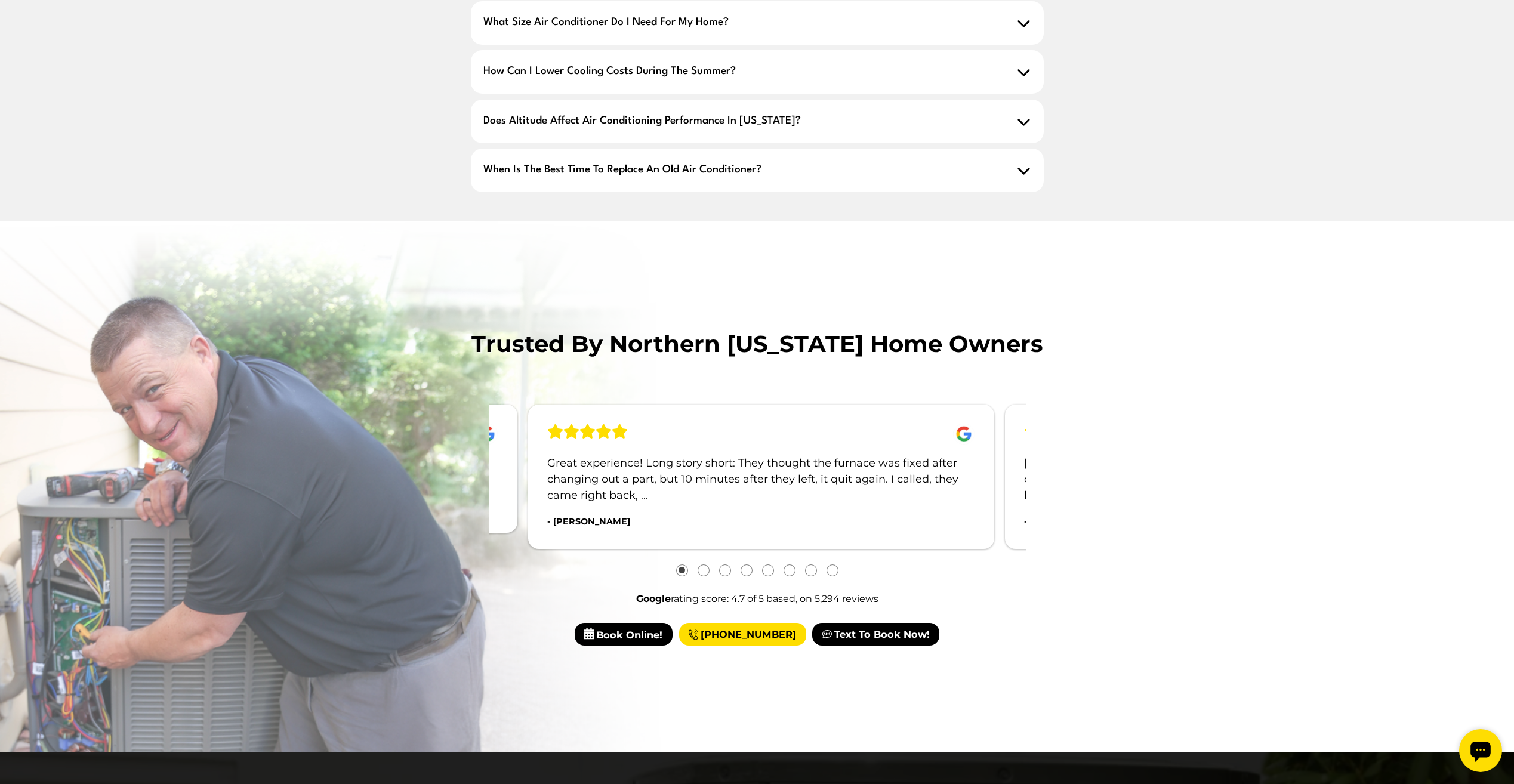
click at [1098, 492] on div "Trusted by Northern Colorado Home Owners Ask for Blake! He was a lot more exper…" at bounding box center [757, 459] width 686 height 265
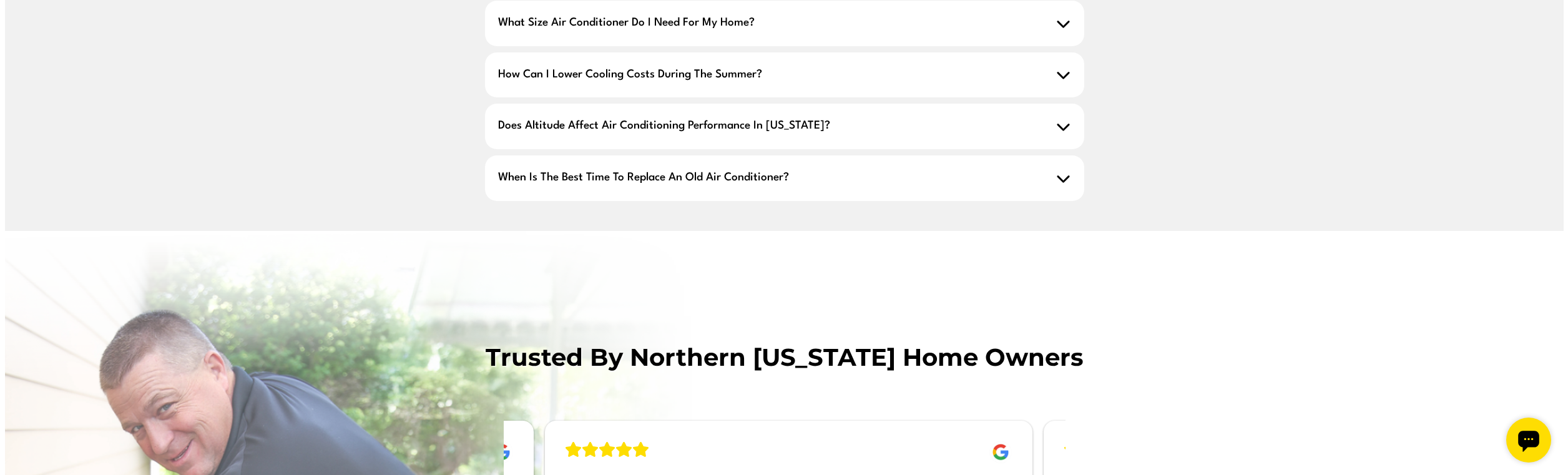
scroll to position [1378, 0]
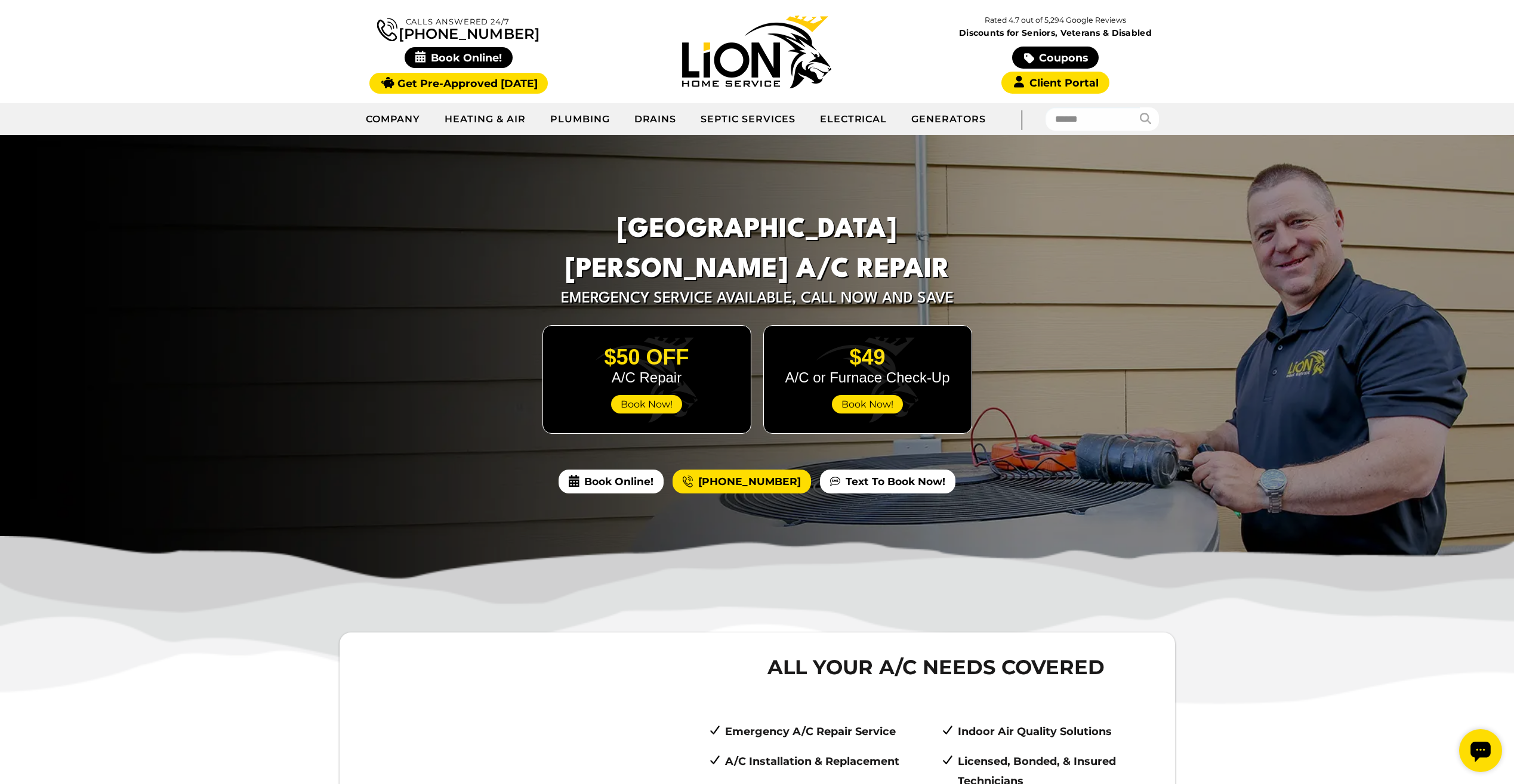
click at [715, 62] on img at bounding box center [756, 52] width 149 height 73
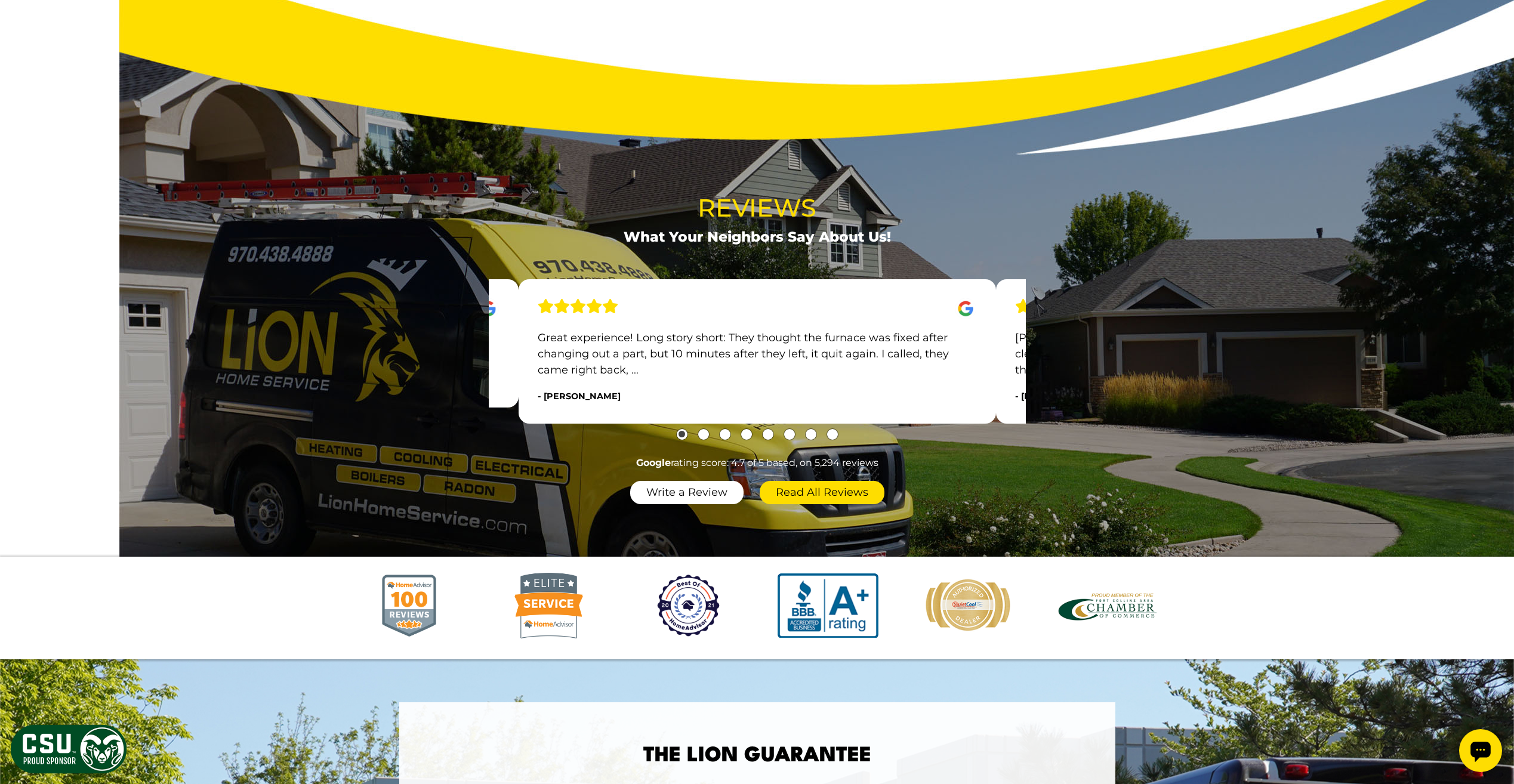
scroll to position [1374, 0]
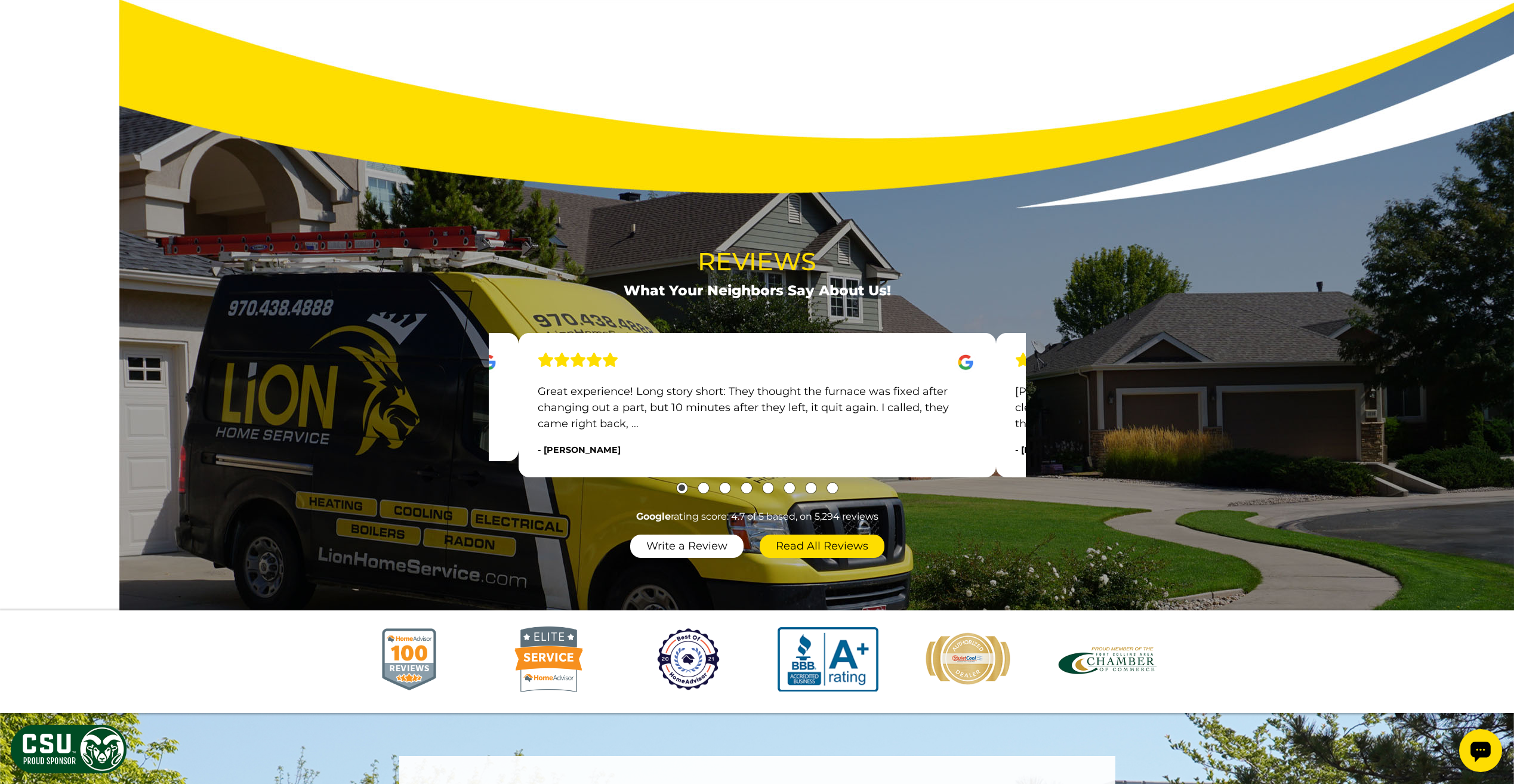
click at [1358, 331] on div "Reviews What Your Neighbors Say About Us! Ask for Blake! He was a lot more expe…" at bounding box center [756, 400] width 1495 height 316
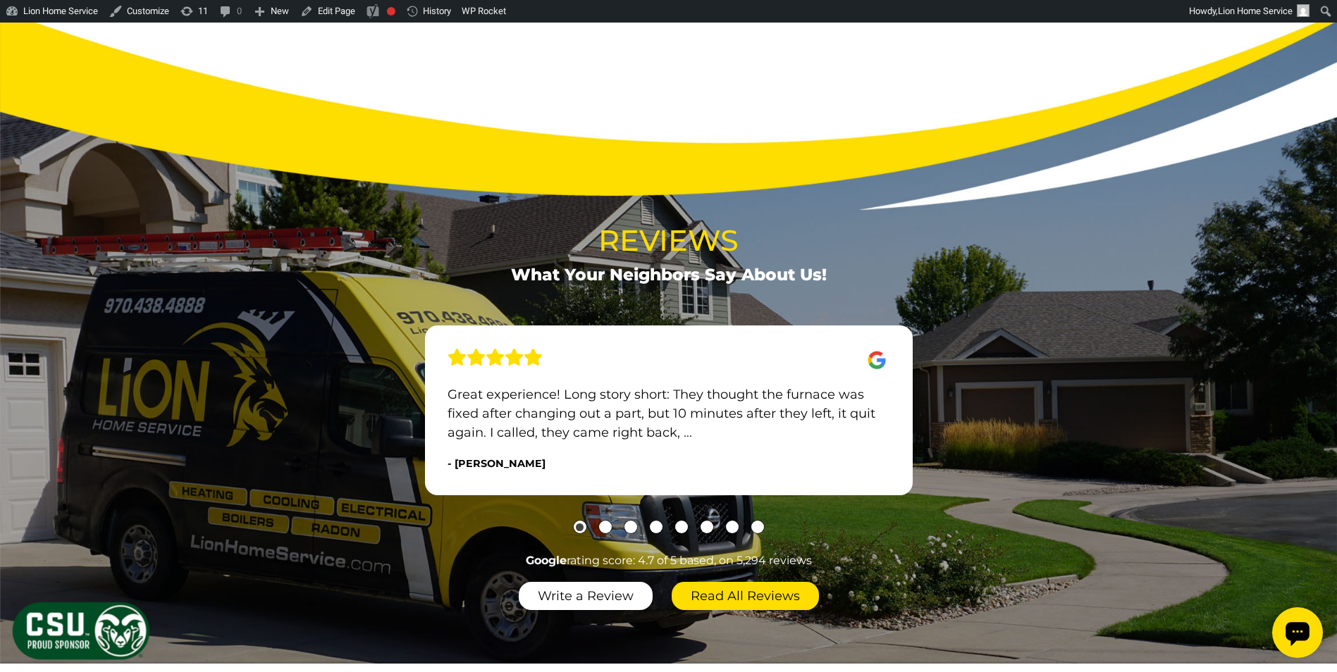
scroll to position [1618, 0]
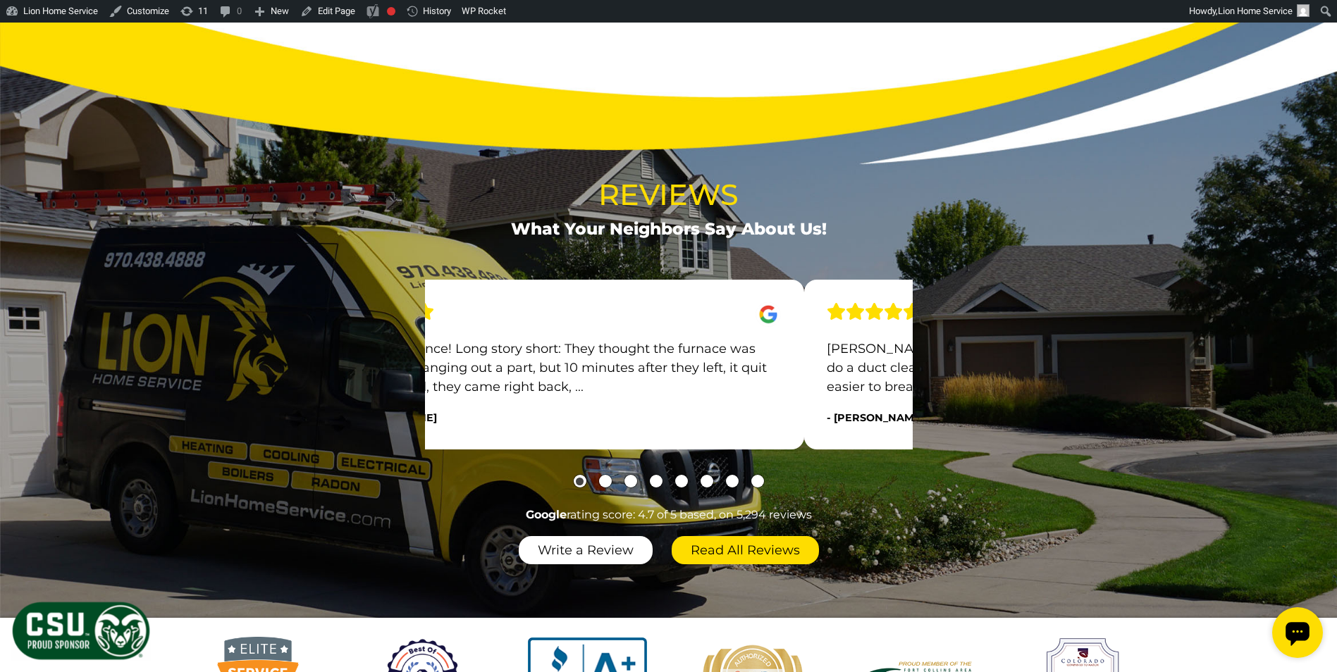
drag, startPoint x: 834, startPoint y: 388, endPoint x: 677, endPoint y: 376, distance: 157.6
click at [688, 376] on p "Great experience! Long story short: They thought the furnace was fixed after ch…" at bounding box center [560, 368] width 442 height 57
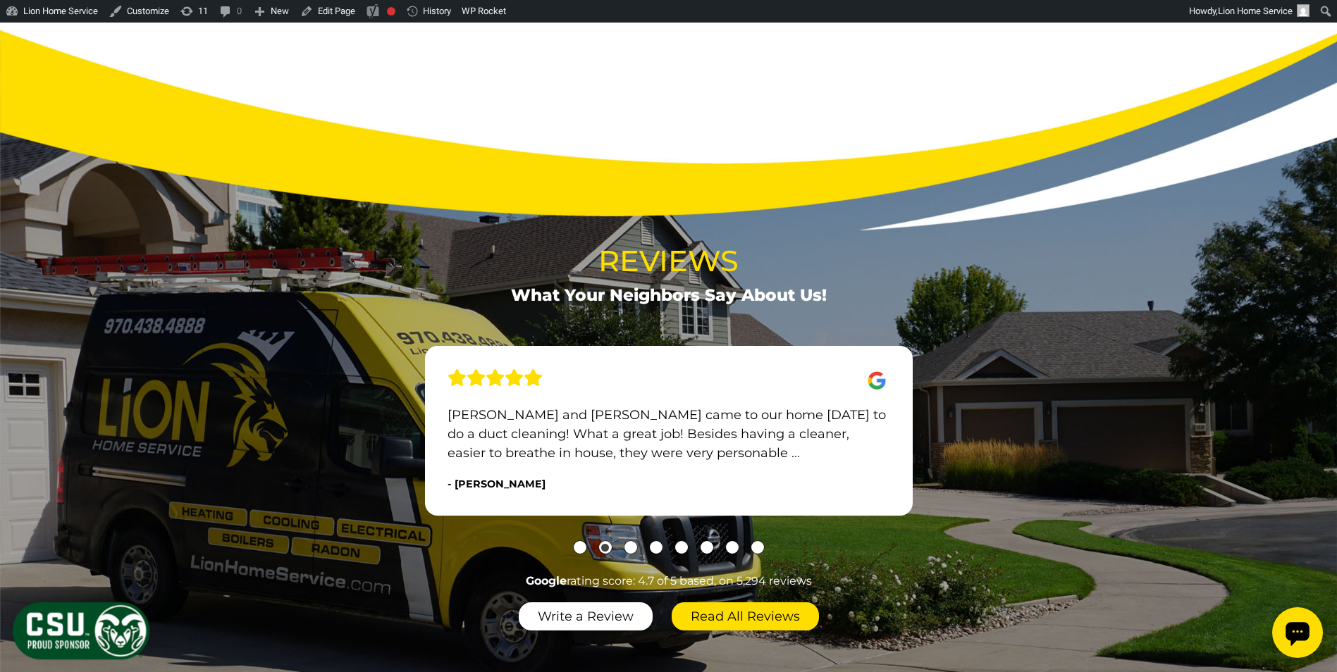
scroll to position [1548, 0]
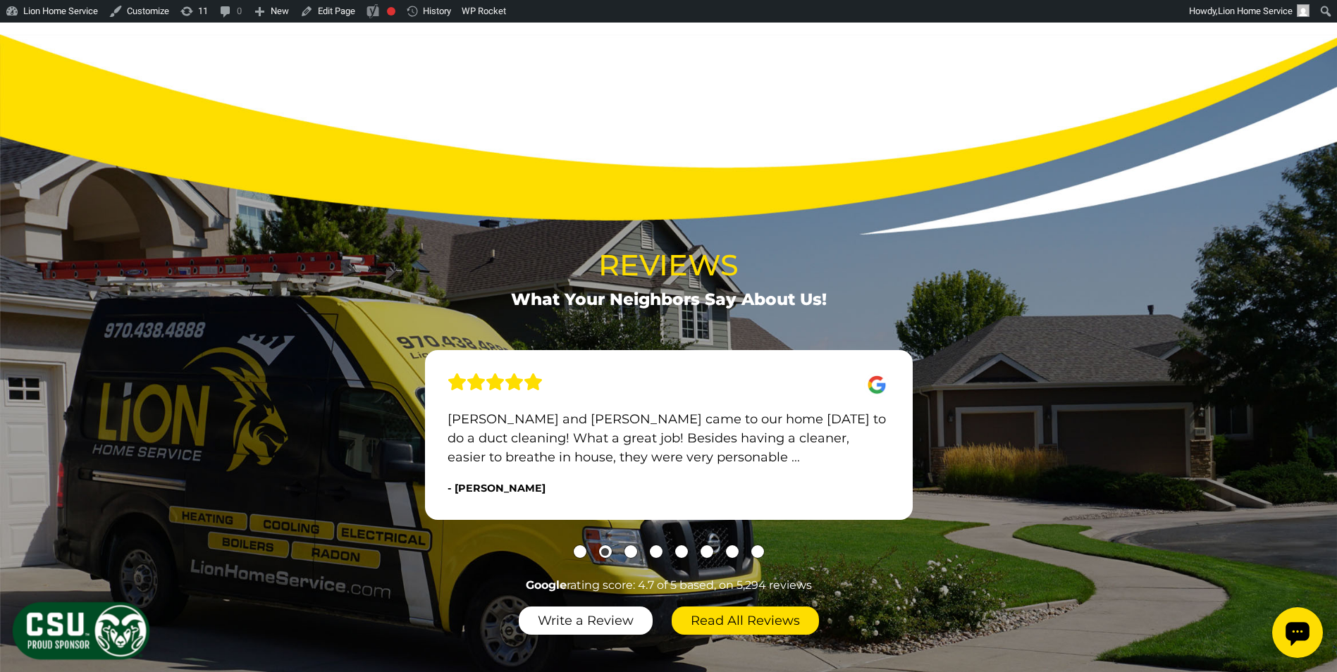
click at [1056, 381] on div "Reviews What Your Neighbors Say About Us! I'm leaving [PERSON_NAME] was on time…" at bounding box center [669, 410] width 810 height 334
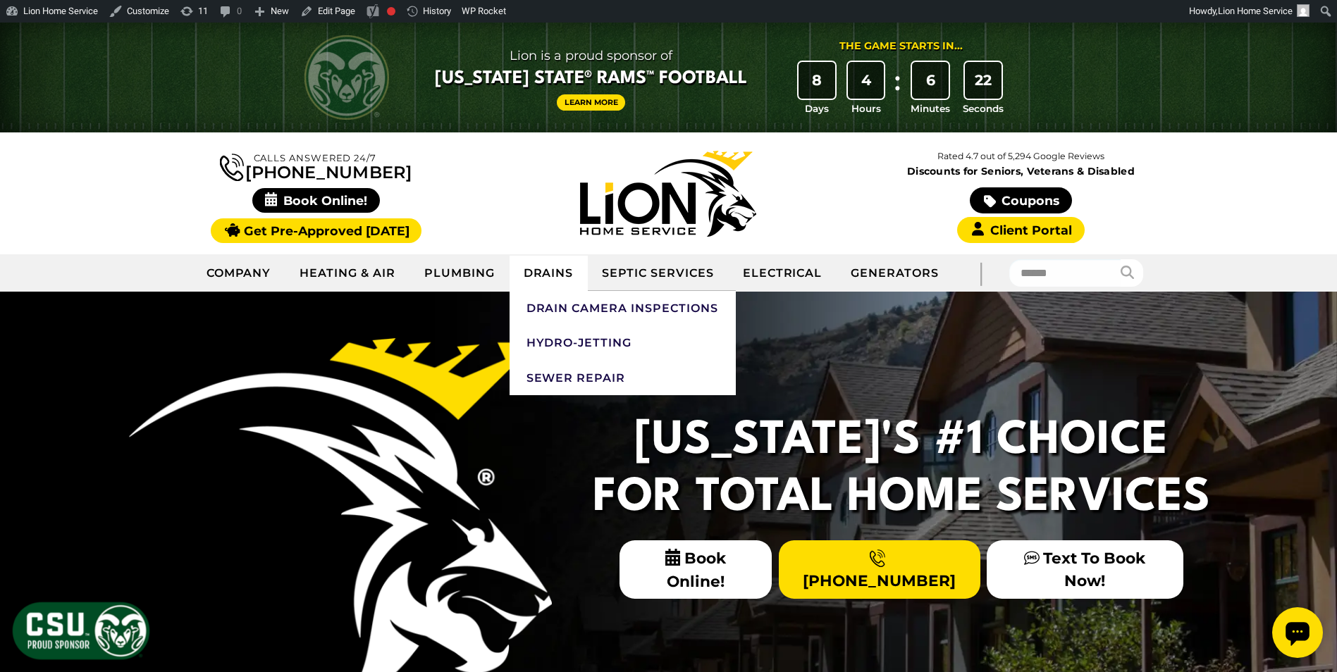
click at [554, 275] on link "Drains" at bounding box center [549, 273] width 79 height 35
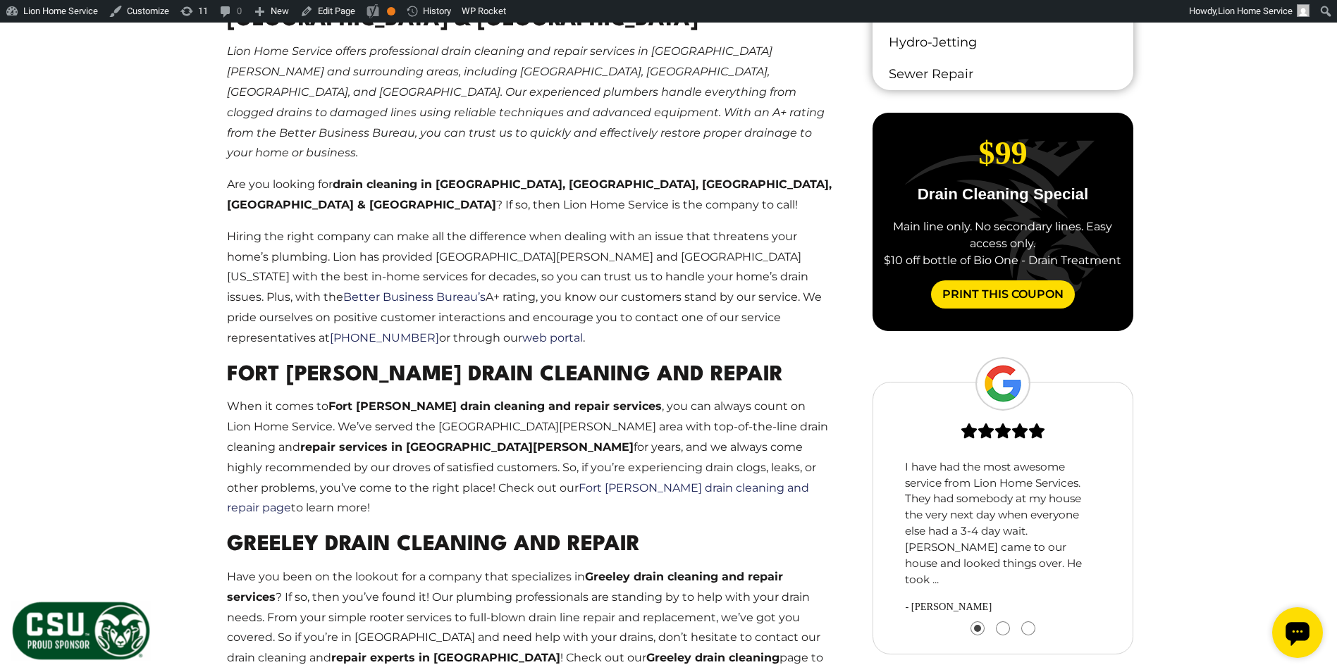
scroll to position [1057, 0]
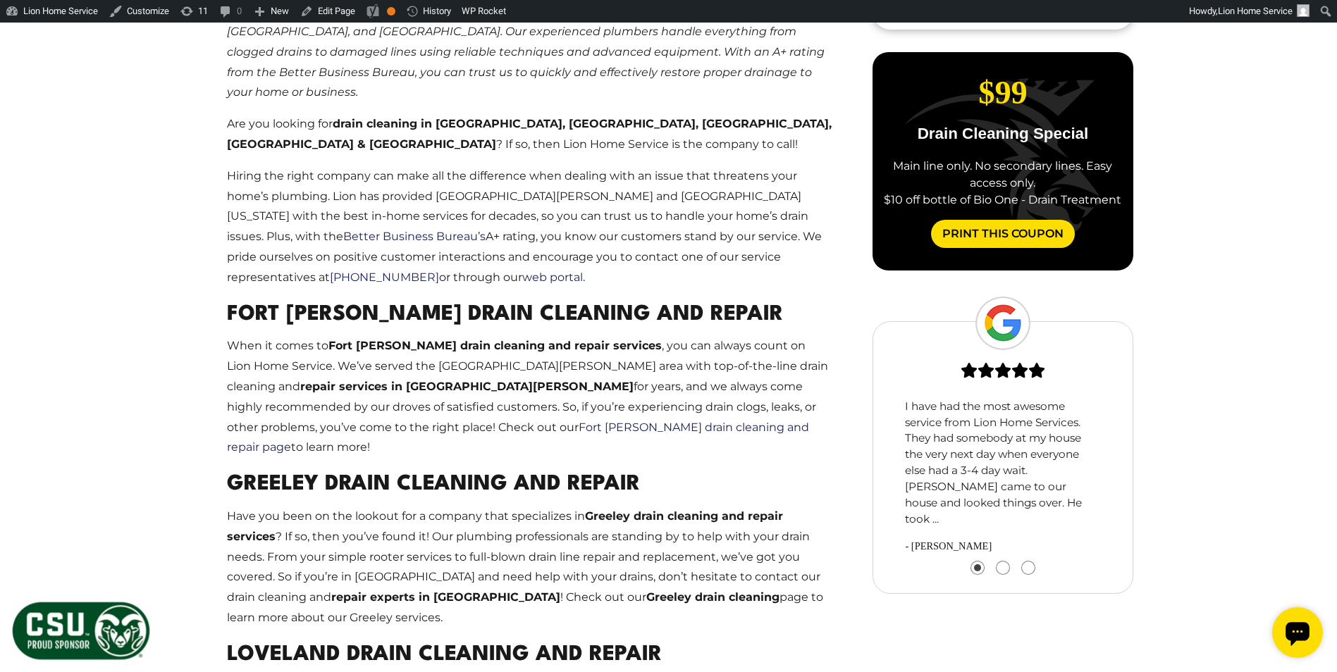
drag, startPoint x: 1040, startPoint y: 452, endPoint x: 922, endPoint y: 432, distance: 120.0
click at [927, 433] on p "I have had the most awesome service from Lion Home Services. They had somebody …" at bounding box center [1003, 464] width 196 height 130
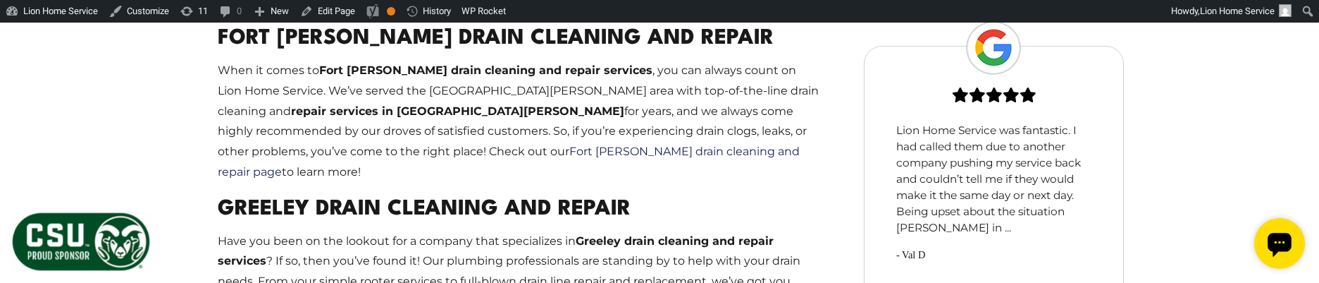
scroll to position [1336, 0]
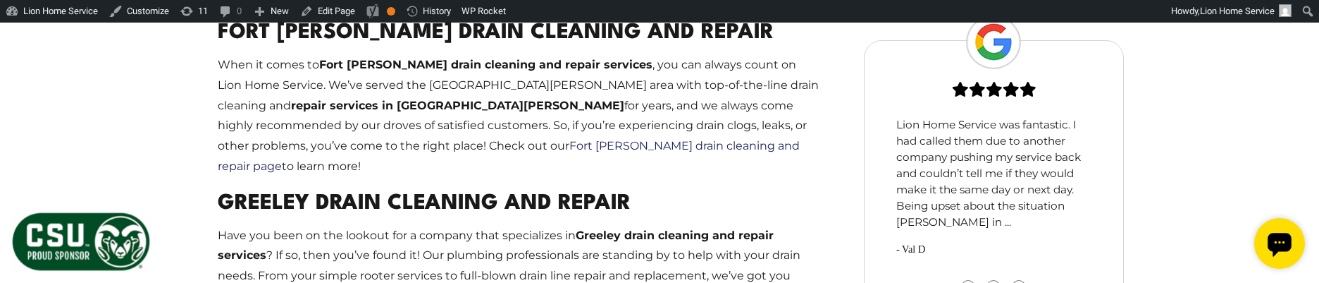
click at [373, 226] on p "Have you been on the lookout for a company that specializes in Greeley drain cl…" at bounding box center [520, 287] width 605 height 122
